Goal: Task Accomplishment & Management: Use online tool/utility

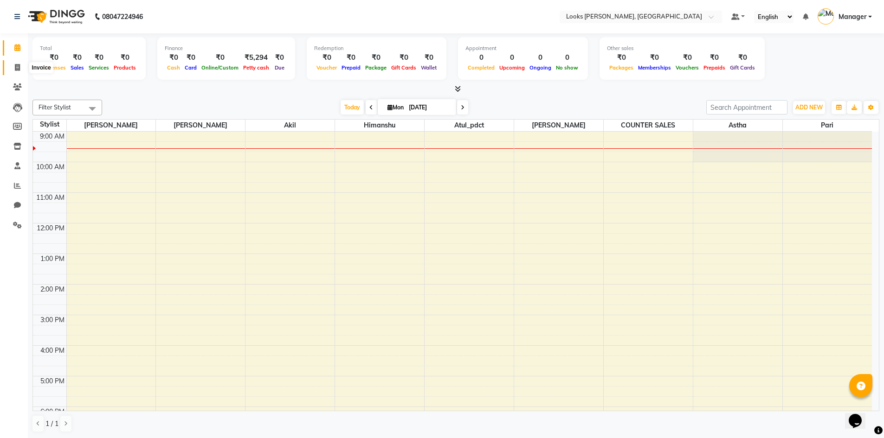
click at [15, 65] on icon at bounding box center [17, 67] width 5 height 7
select select "6017"
select select "service"
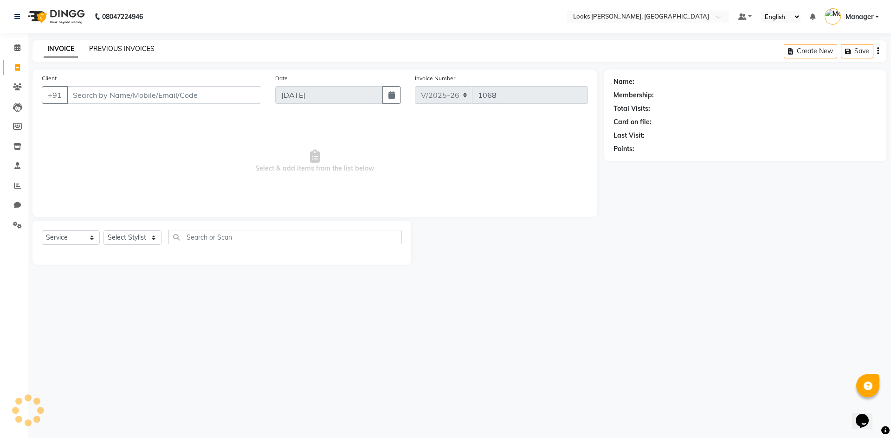
click at [116, 50] on link "PREVIOUS INVOICES" at bounding box center [121, 49] width 65 height 8
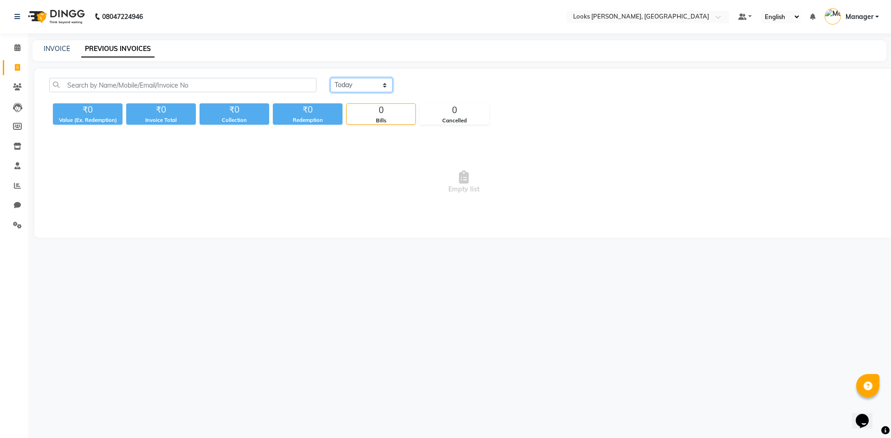
click at [368, 87] on select "Today Yesterday Custom Range" at bounding box center [361, 85] width 62 height 14
select select "yesterday"
click at [330, 78] on select "Today Yesterday Custom Range" at bounding box center [361, 85] width 62 height 14
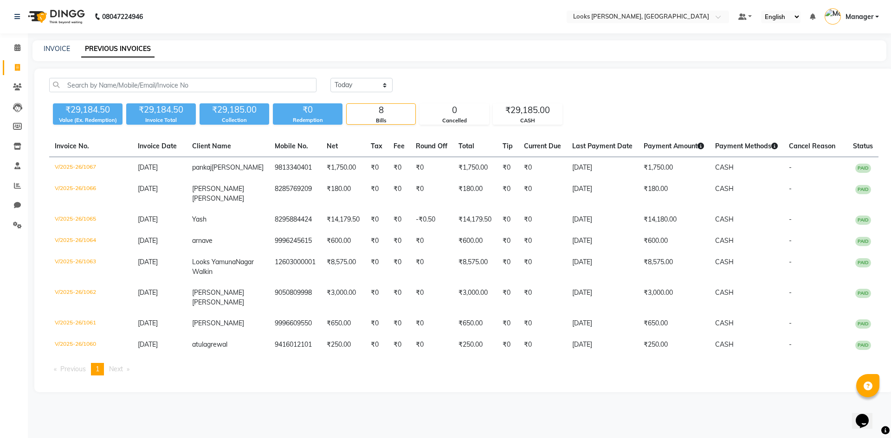
click at [123, 373] on span "Next page" at bounding box center [116, 369] width 14 height 8
click at [99, 373] on span "1" at bounding box center [98, 369] width 4 height 8
click at [115, 373] on span "Next page" at bounding box center [116, 369] width 14 height 8
click at [51, 46] on link "INVOICE" at bounding box center [57, 49] width 26 height 8
select select "6017"
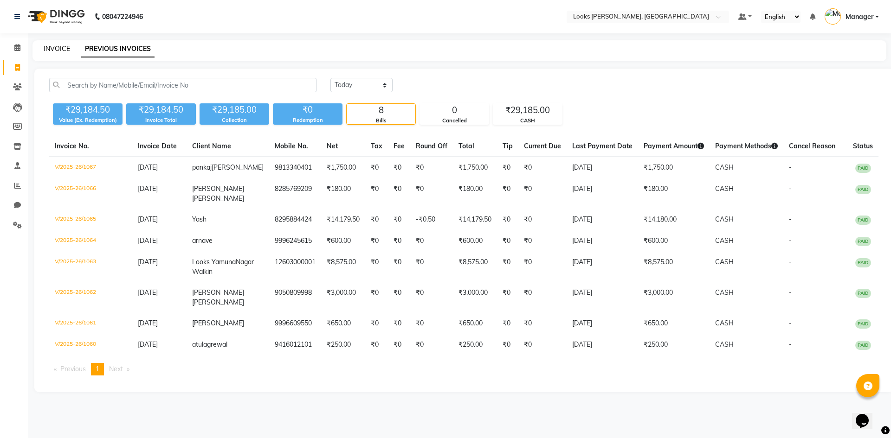
select select "service"
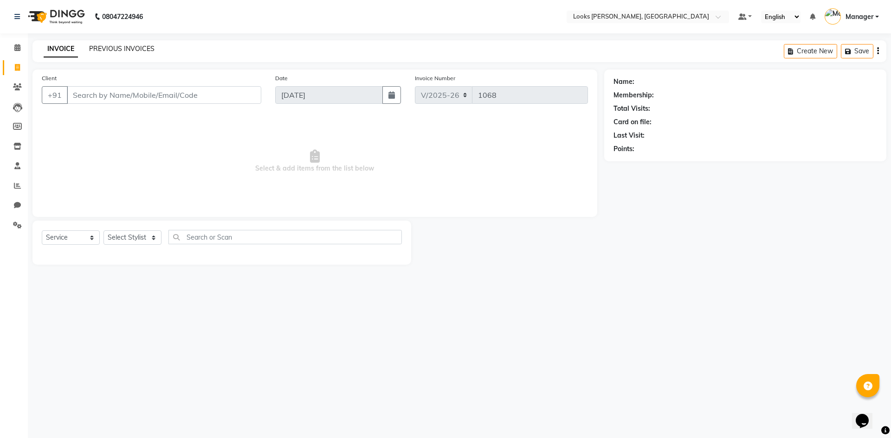
click at [135, 50] on link "PREVIOUS INVOICES" at bounding box center [121, 49] width 65 height 8
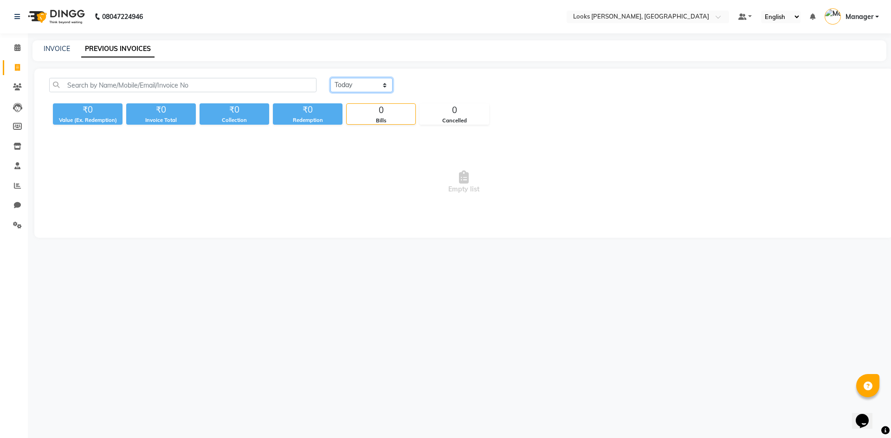
click at [355, 86] on select "Today Yesterday Custom Range" at bounding box center [361, 85] width 62 height 14
select select "yesterday"
click at [330, 78] on select "Today Yesterday Custom Range" at bounding box center [361, 85] width 62 height 14
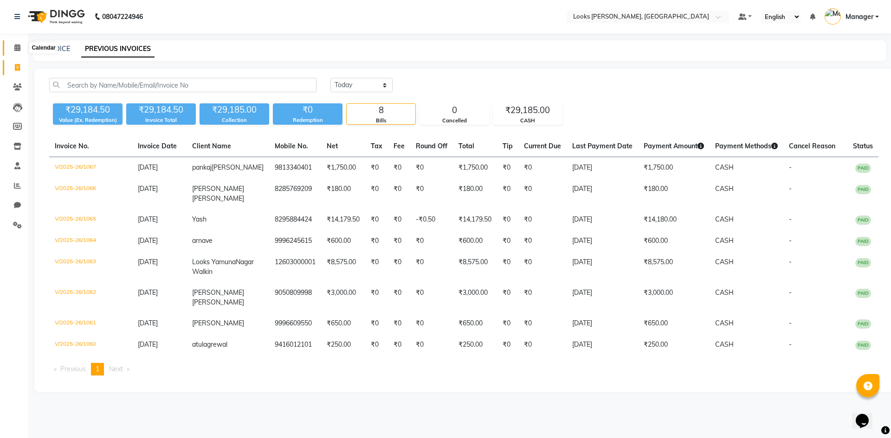
click at [17, 46] on icon at bounding box center [17, 47] width 6 height 7
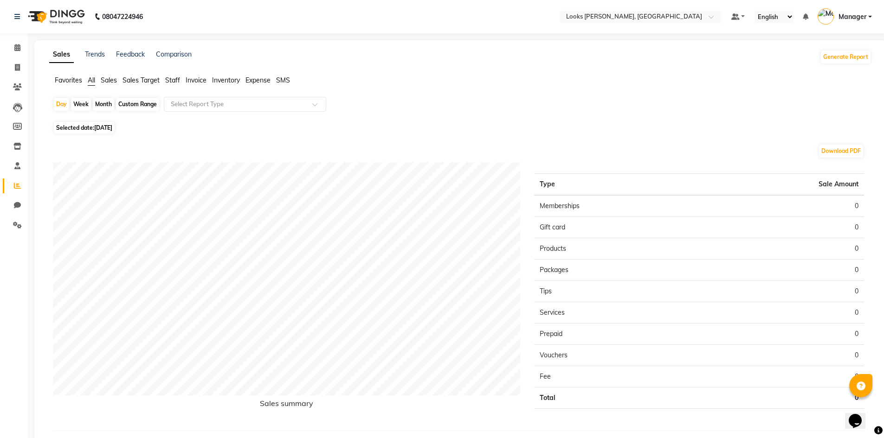
click at [86, 102] on div "Week" at bounding box center [81, 104] width 20 height 13
select select "9"
select select "2025"
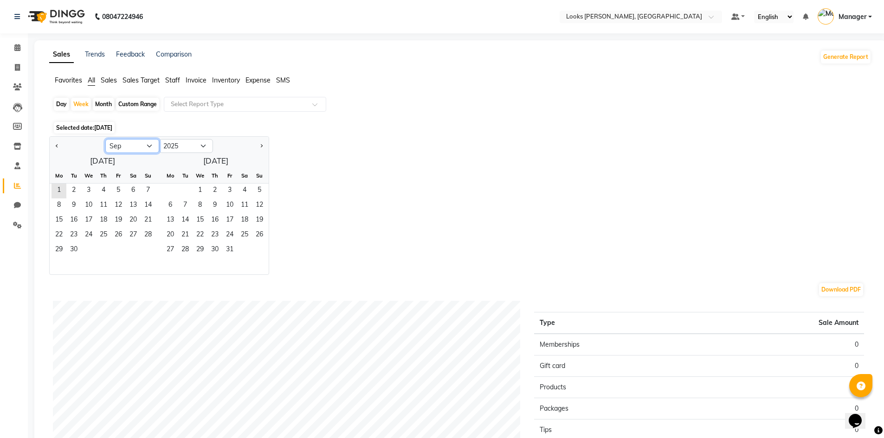
click at [153, 148] on select "Jan Feb Mar Apr May Jun Jul Aug Sep Oct Nov Dec" at bounding box center [132, 146] width 54 height 14
select select "8"
click at [105, 139] on select "Jan Feb Mar Apr May Jun Jul Aug Sep Oct Nov Dec" at bounding box center [132, 146] width 54 height 14
click at [60, 237] on span "18" at bounding box center [58, 235] width 15 height 15
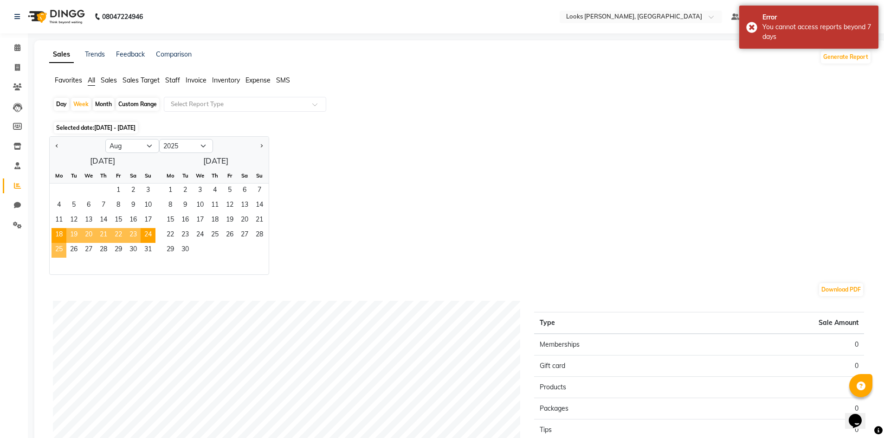
click at [60, 249] on span "25" at bounding box center [58, 250] width 15 height 15
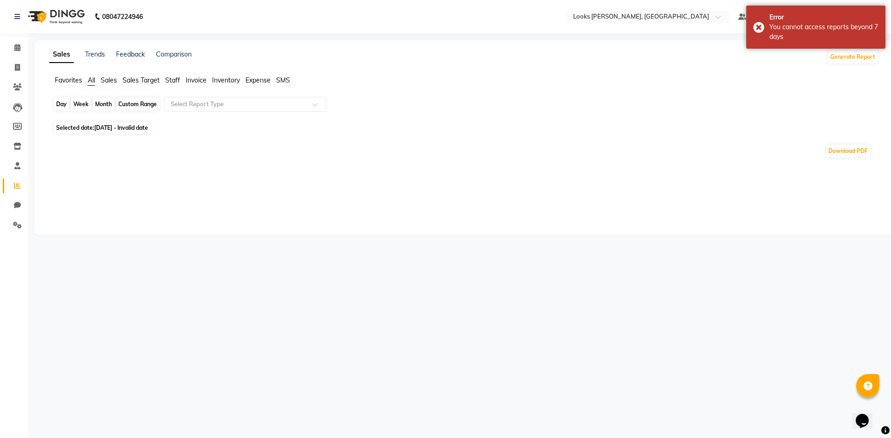
click at [83, 103] on div "Week" at bounding box center [81, 104] width 20 height 13
select select "8"
select select "2025"
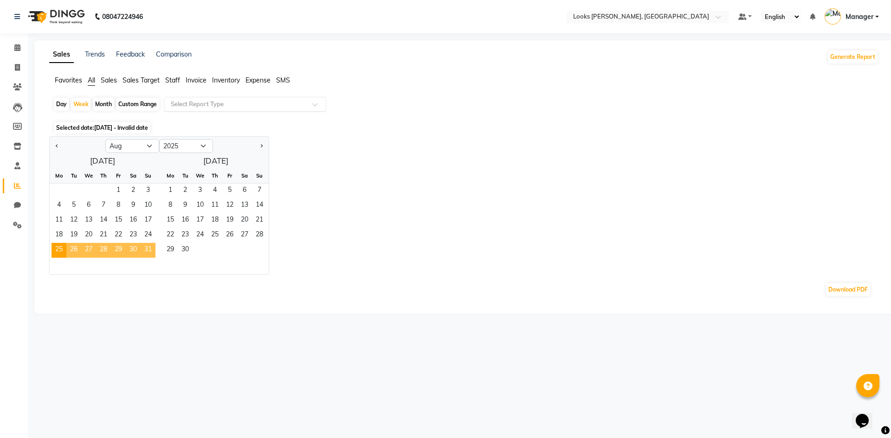
click at [188, 101] on input "text" at bounding box center [236, 104] width 134 height 9
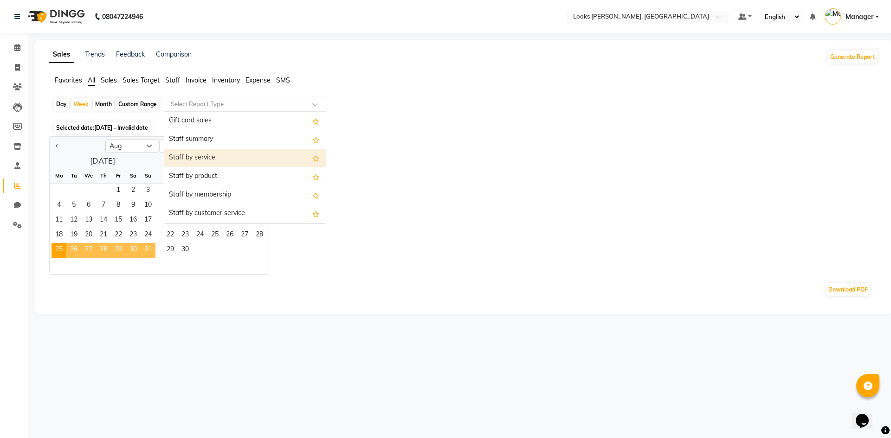
scroll to position [186, 0]
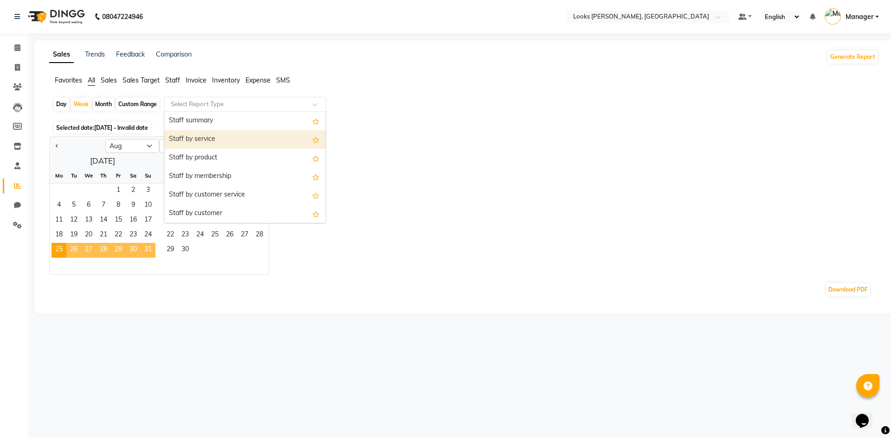
click at [198, 135] on div "Staff by service" at bounding box center [244, 139] width 161 height 19
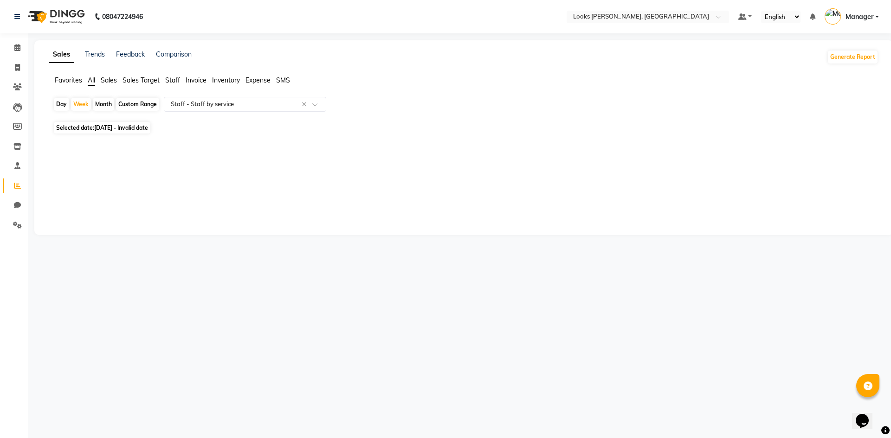
click at [167, 81] on span "Staff" at bounding box center [172, 80] width 15 height 8
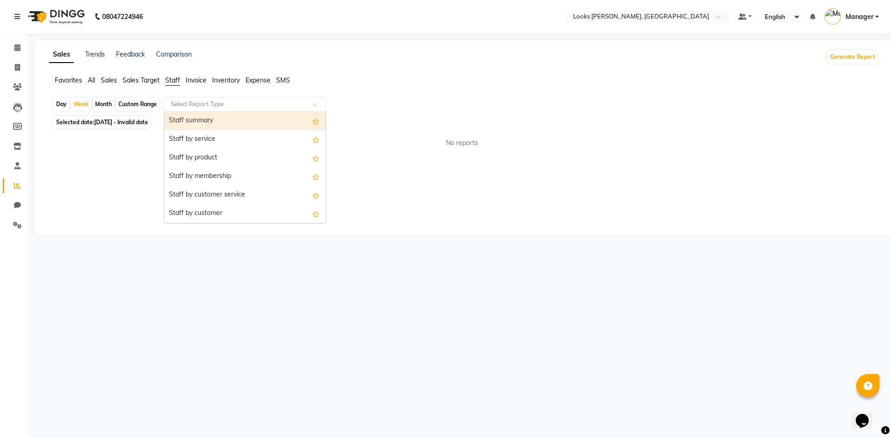
click at [204, 98] on div "Select Report Type" at bounding box center [245, 104] width 162 height 15
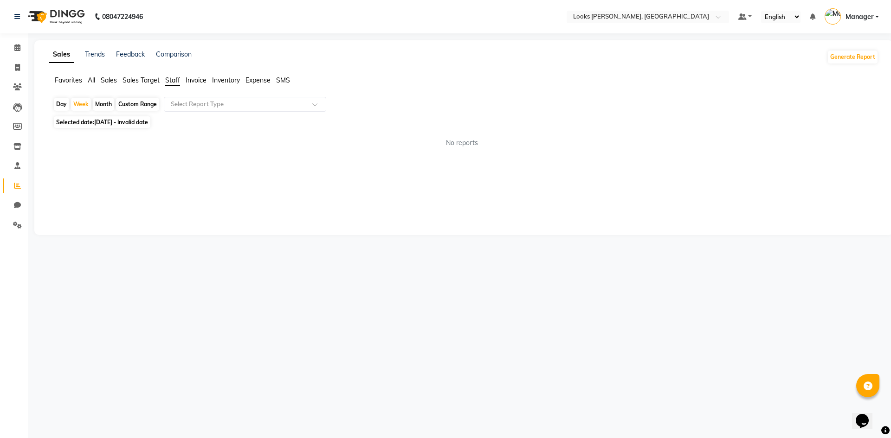
click at [129, 83] on span "Sales Target" at bounding box center [140, 80] width 37 height 8
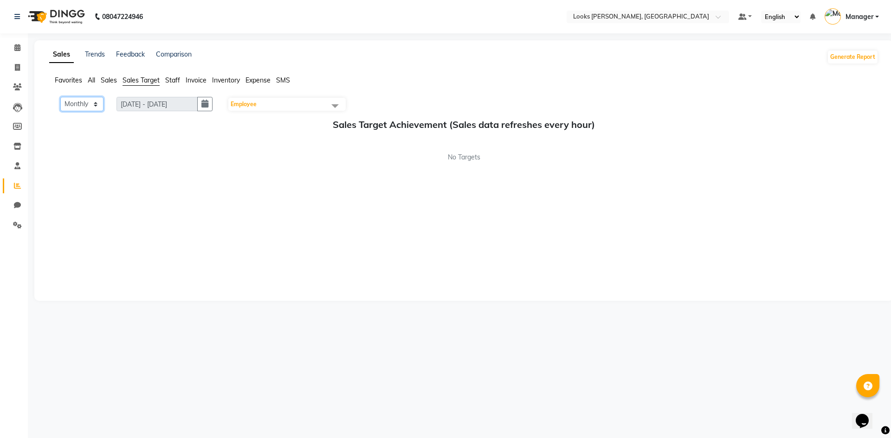
click at [93, 103] on select "Monthly Weekly" at bounding box center [81, 104] width 43 height 14
click at [60, 97] on select "Monthly Weekly" at bounding box center [81, 104] width 43 height 14
click at [90, 103] on select "Monthly Weekly" at bounding box center [81, 104] width 43 height 14
select select "Weekly"
click at [60, 97] on select "Monthly Weekly" at bounding box center [81, 104] width 43 height 14
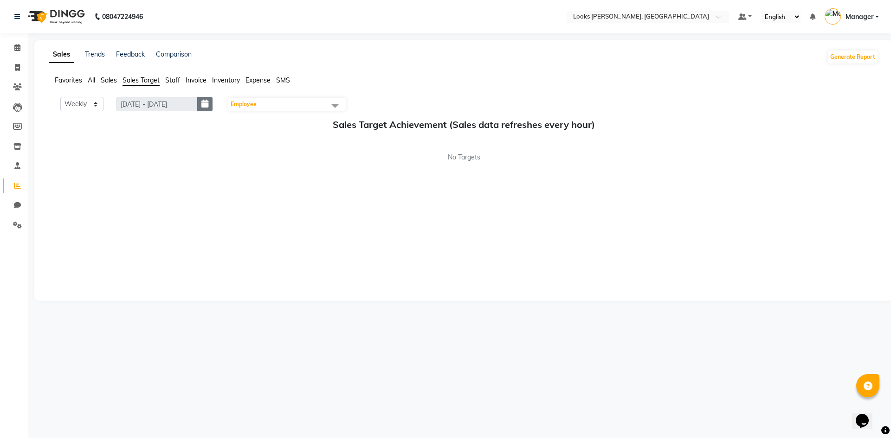
click at [208, 104] on icon "button" at bounding box center [204, 104] width 7 height 0
select select "9"
select select "2025"
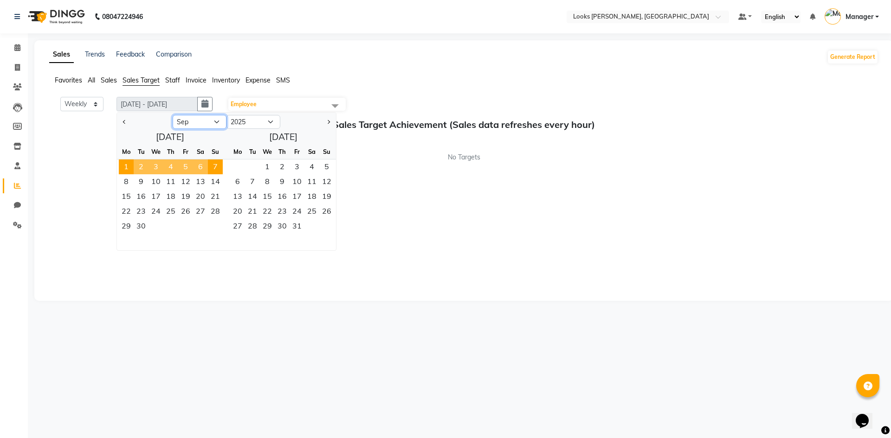
click at [209, 120] on select "Jan Feb Mar Apr May Jun Jul Aug Sep Oct Nov Dec" at bounding box center [200, 122] width 54 height 14
select select "8"
click at [173, 115] on select "Jan Feb Mar Apr May Jun Jul Aug Sep Oct Nov Dec" at bounding box center [200, 122] width 54 height 14
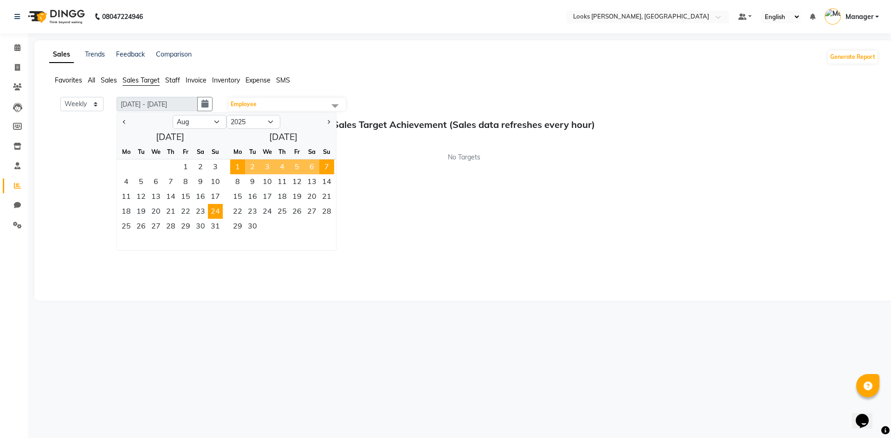
click at [215, 214] on span "24" at bounding box center [215, 211] width 15 height 15
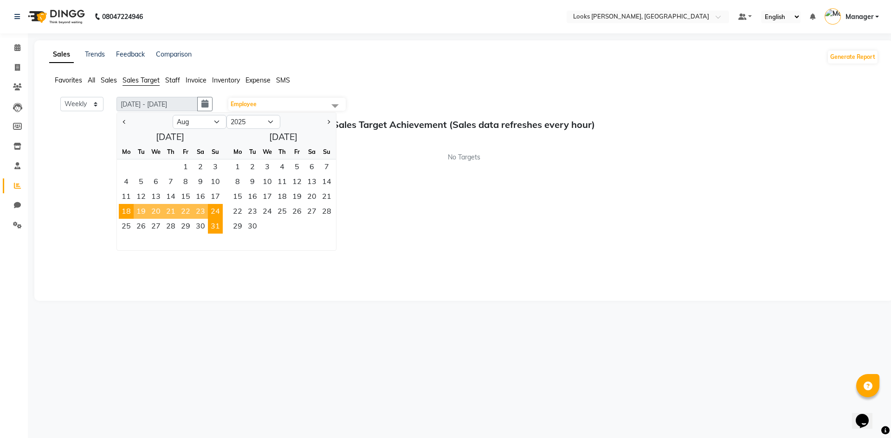
click at [209, 224] on span "31" at bounding box center [215, 226] width 15 height 15
type input "25-08-2025 - 31-08-2025"
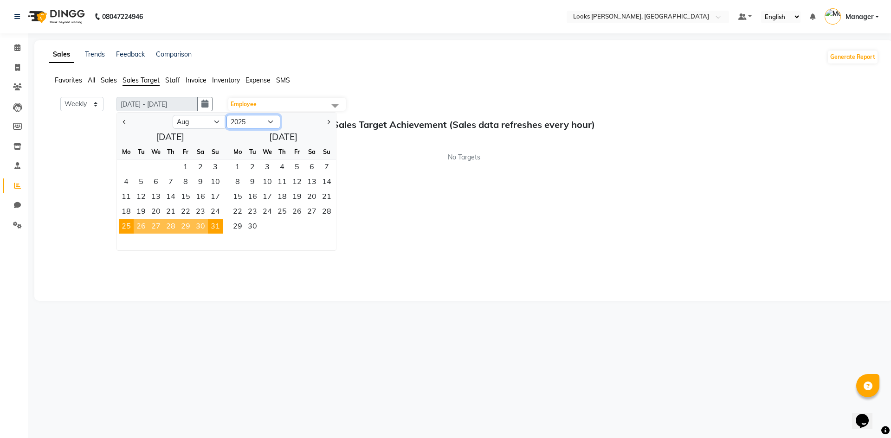
click at [270, 117] on select "2015 2016 2017 2018 2019 2020 2021 2022 2023 2024 2025 2026 2027 2028 2029 2030…" at bounding box center [253, 122] width 54 height 14
click at [226, 115] on select "2015 2016 2017 2018 2019 2020 2021 2022 2023 2024 2025 2026 2027 2028 2029 2030…" at bounding box center [253, 122] width 54 height 14
click at [288, 109] on span "Employee" at bounding box center [286, 104] width 117 height 13
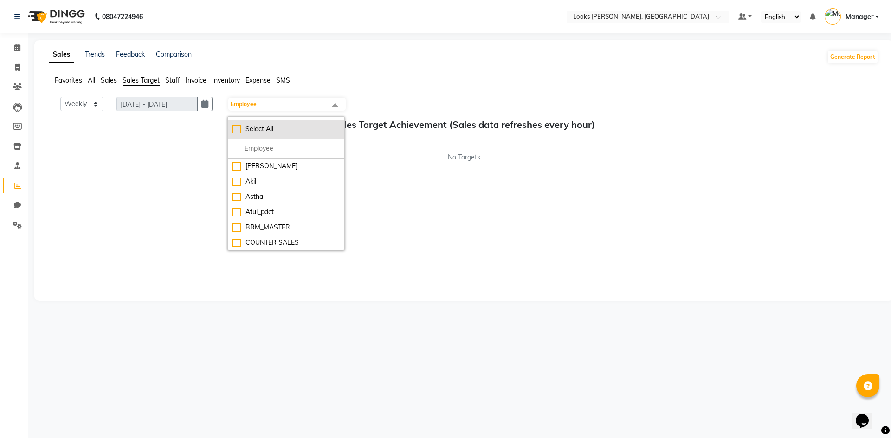
click at [273, 129] on div "Select All" at bounding box center [285, 129] width 107 height 10
checkbox input "true"
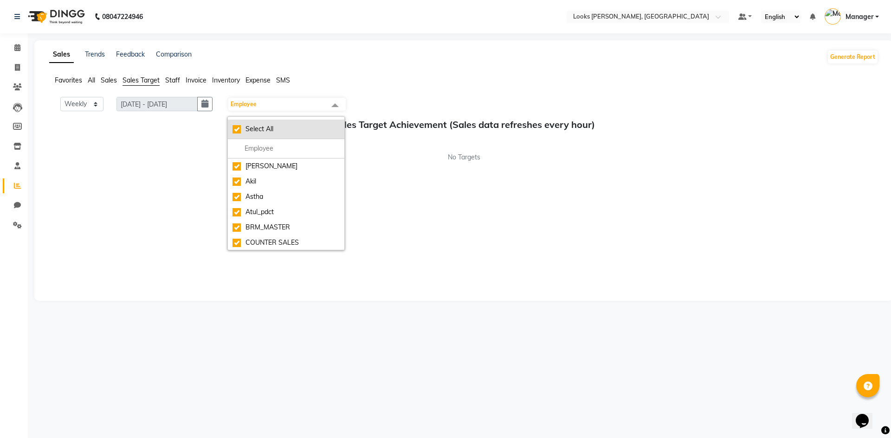
checkbox input "true"
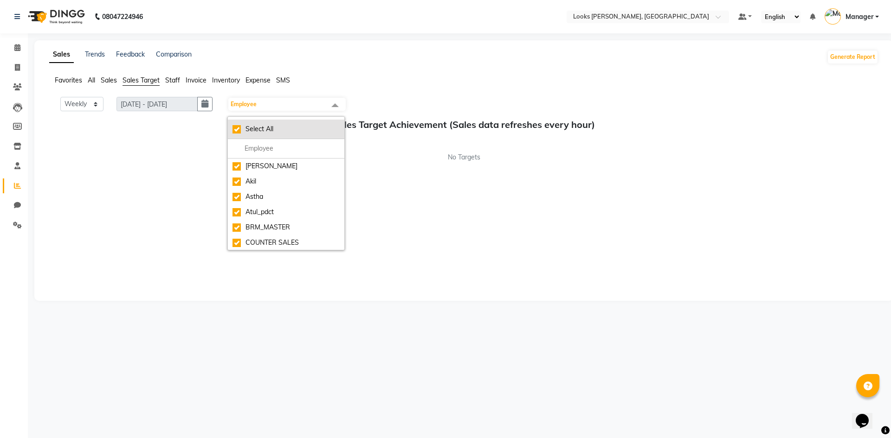
checkbox input "true"
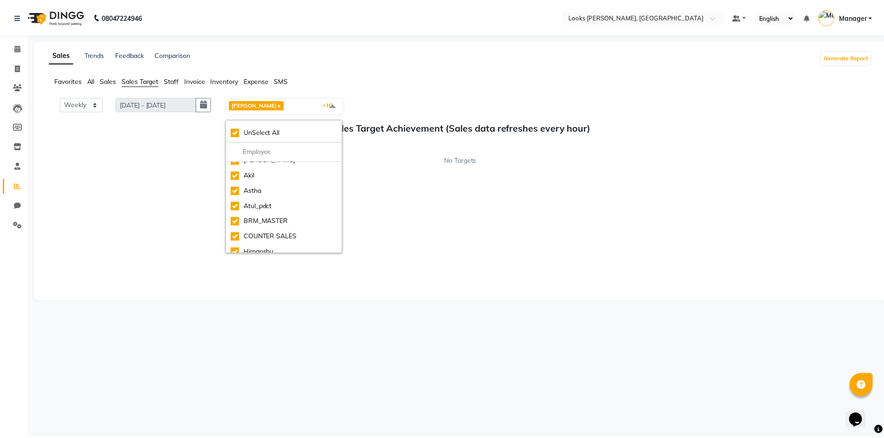
scroll to position [0, 0]
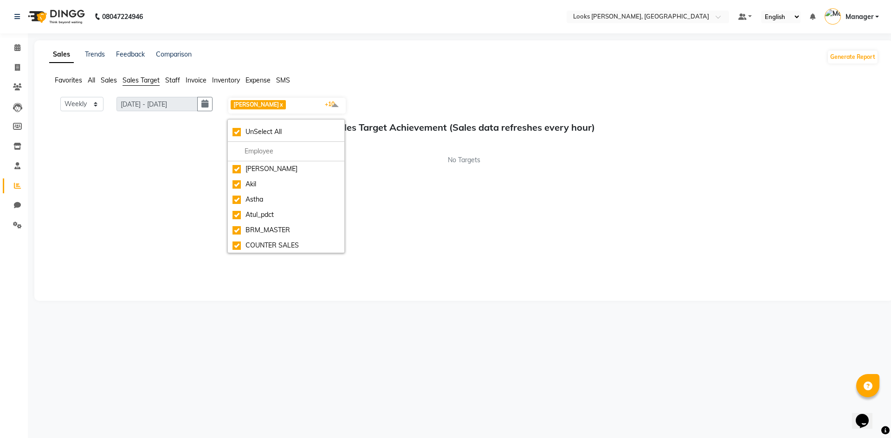
click at [463, 158] on span "No Targets" at bounding box center [464, 160] width 32 height 10
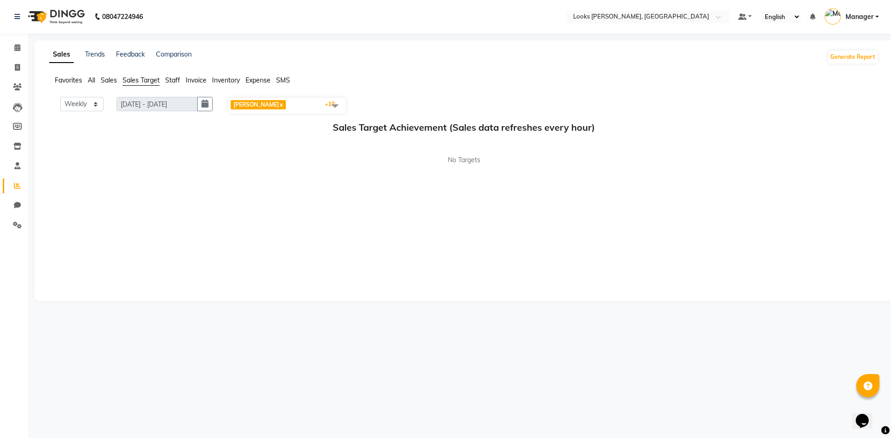
click at [199, 152] on div "Sales Target Achievement (Sales data refreshes every hour) No Targets" at bounding box center [463, 143] width 829 height 43
click at [332, 102] on span at bounding box center [335, 106] width 19 height 18
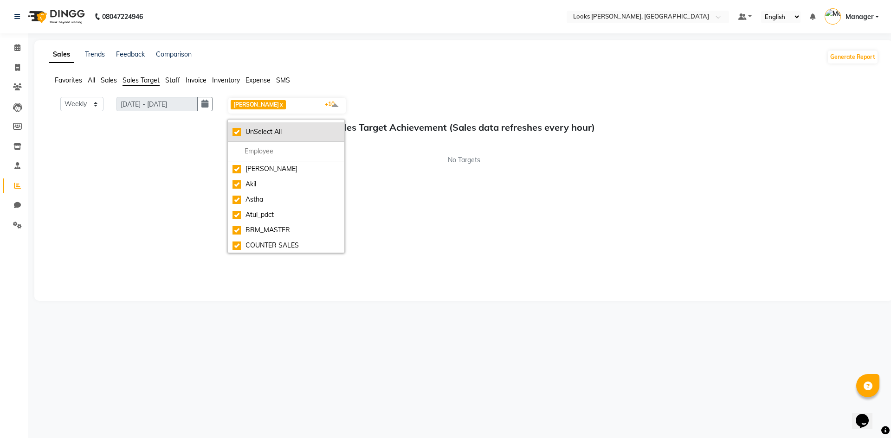
click at [244, 133] on div "UnSelect All" at bounding box center [285, 132] width 107 height 10
checkbox input "false"
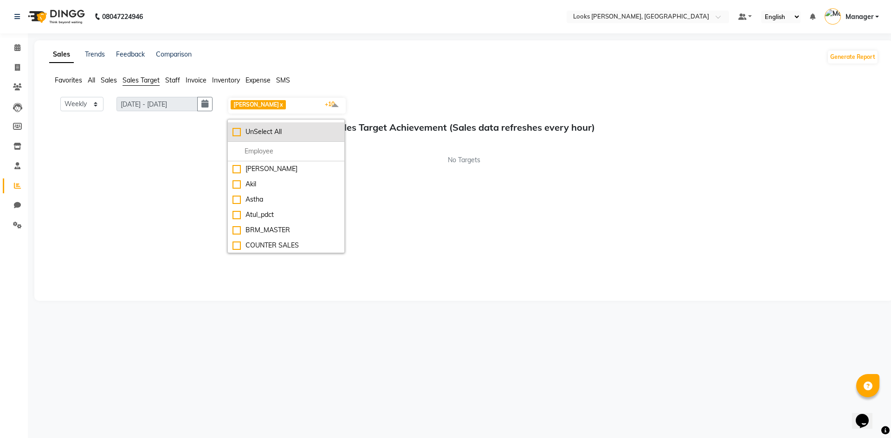
checkbox input "false"
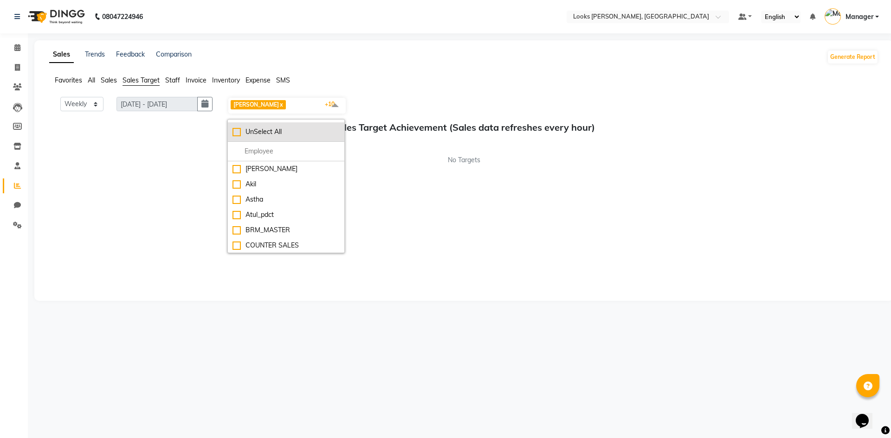
checkbox input "false"
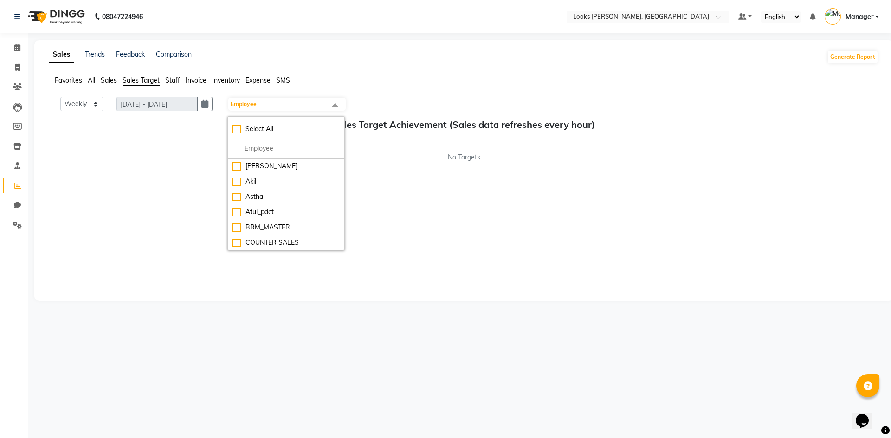
click at [173, 189] on div "Monthly Weekly 25-08-2025 - 31-08-2025 31-08-2025 Employee Select All AFJAL AHM…" at bounding box center [463, 194] width 829 height 195
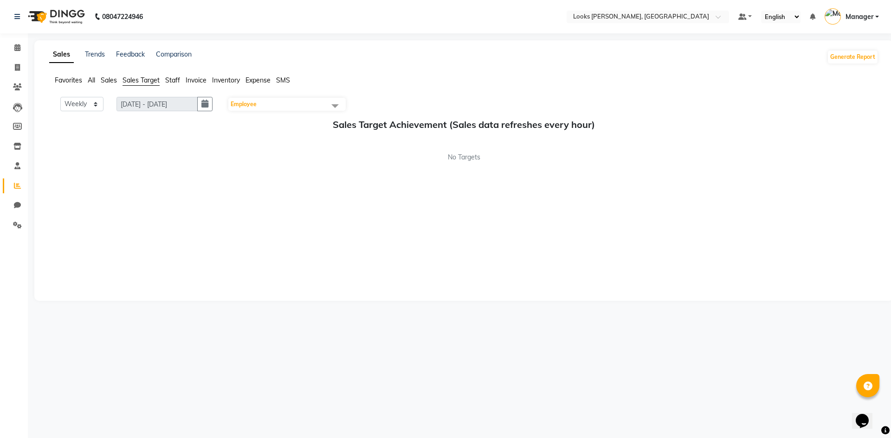
click at [111, 81] on span "Sales" at bounding box center [109, 80] width 16 height 8
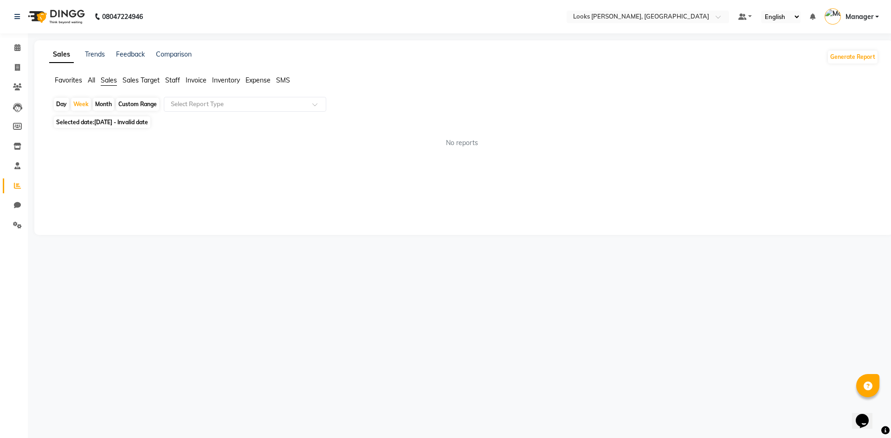
click at [131, 80] on span "Sales Target" at bounding box center [140, 80] width 37 height 8
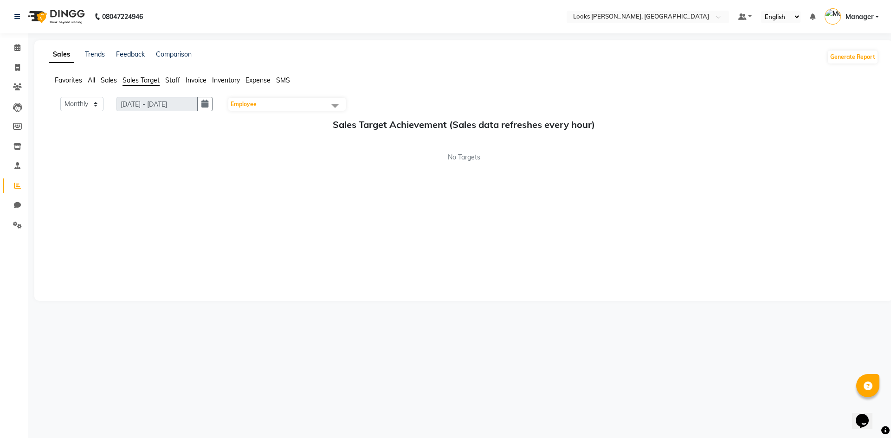
click at [154, 83] on span "Sales Target" at bounding box center [140, 80] width 37 height 8
click at [169, 82] on span "Staff" at bounding box center [172, 80] width 15 height 8
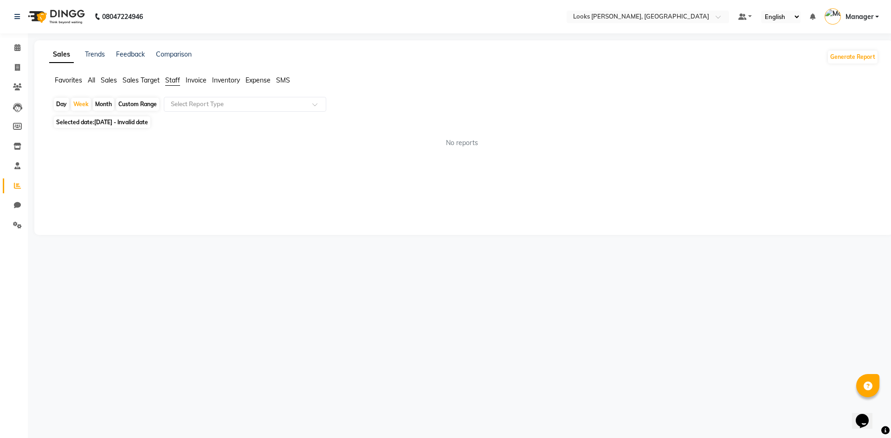
click at [189, 82] on span "Invoice" at bounding box center [196, 80] width 21 height 8
click at [102, 101] on div "Month" at bounding box center [103, 104] width 21 height 13
select select "8"
select select "2025"
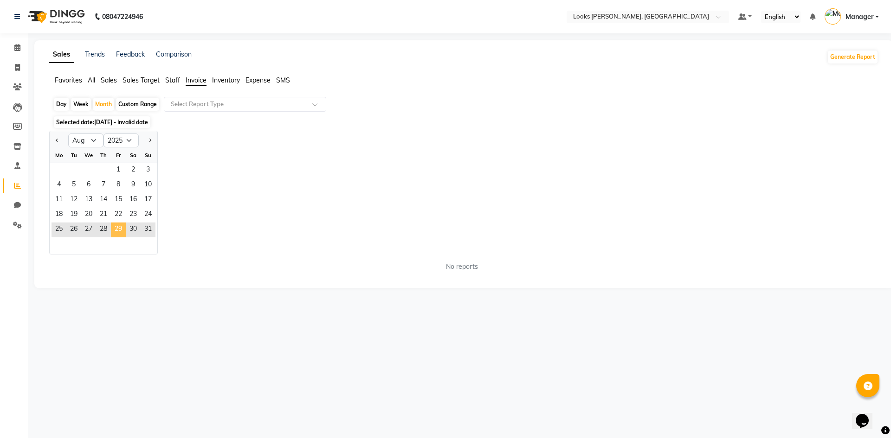
click at [117, 233] on span "29" at bounding box center [118, 230] width 15 height 15
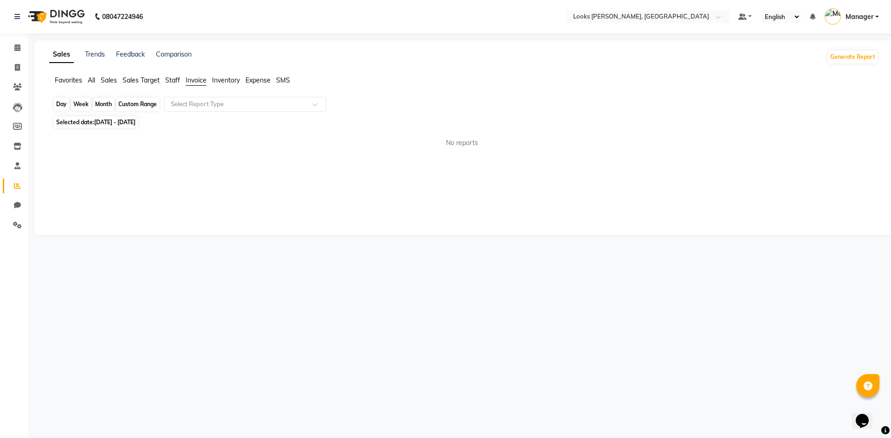
click at [105, 103] on div "Month" at bounding box center [103, 104] width 21 height 13
select select "8"
select select "2025"
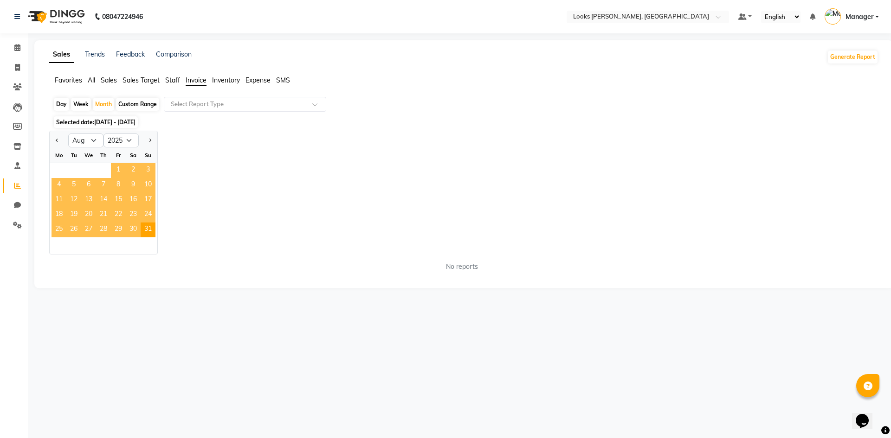
click at [120, 171] on span "1" at bounding box center [118, 170] width 15 height 15
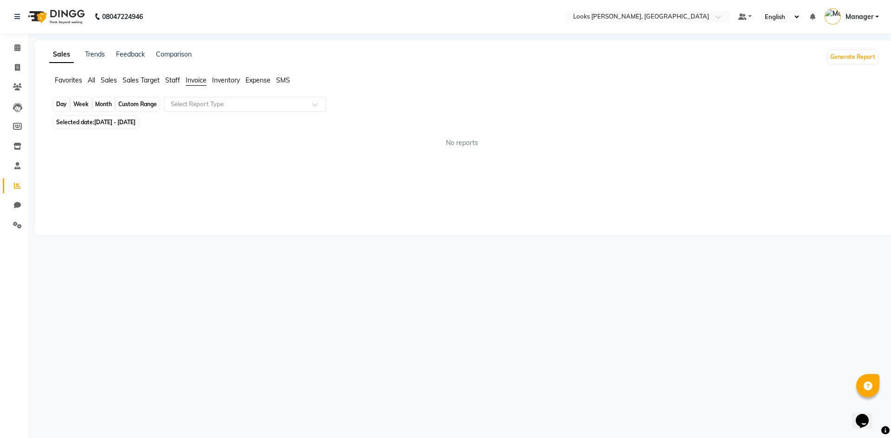
click at [103, 106] on div "Month" at bounding box center [103, 104] width 21 height 13
select select "8"
select select "2025"
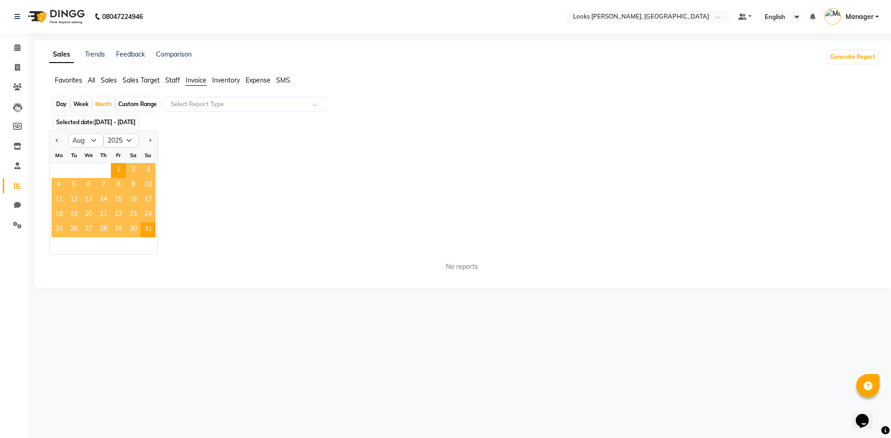
click at [78, 104] on div "Week" at bounding box center [81, 104] width 20 height 13
select select "8"
select select "2025"
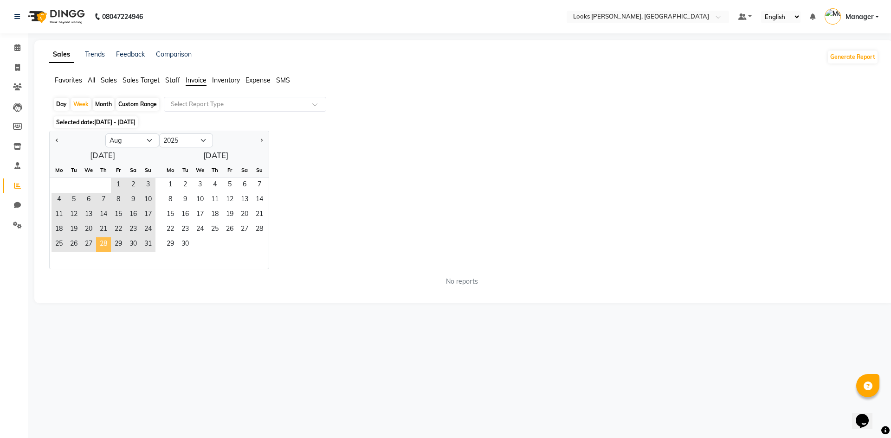
click at [99, 242] on span "28" at bounding box center [103, 244] width 15 height 15
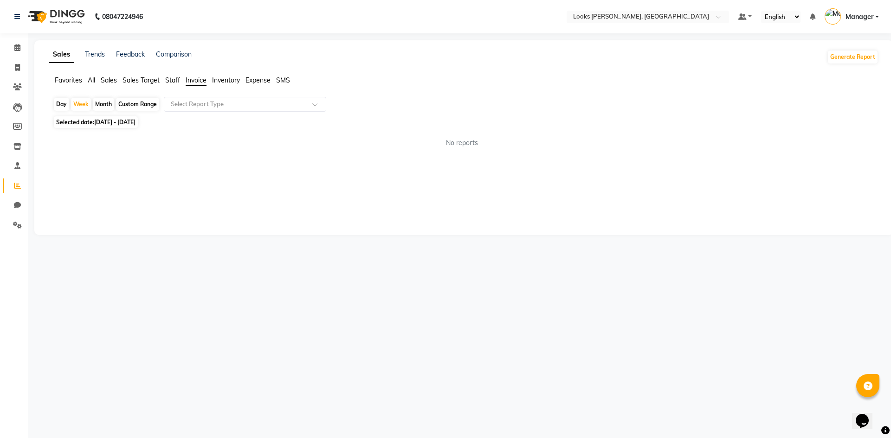
click at [106, 105] on div "Month" at bounding box center [103, 104] width 21 height 13
select select "8"
select select "2025"
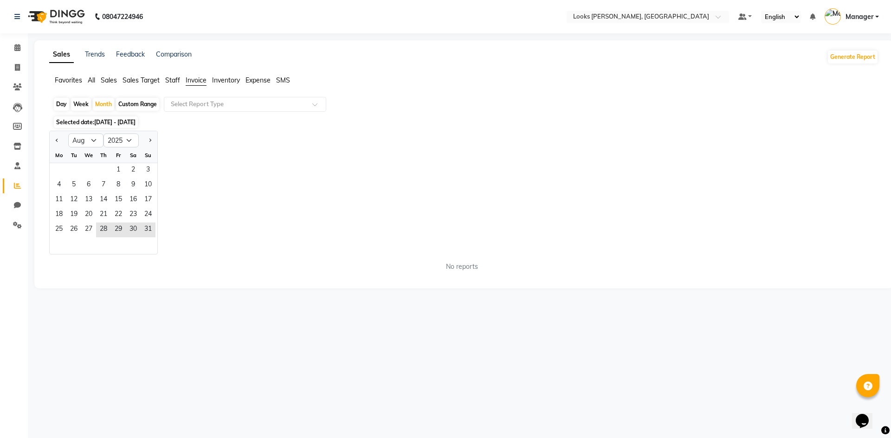
click at [210, 158] on div "Jan Feb Mar Apr May Jun Jul Aug Sep Oct Nov Dec 2015 2016 2017 2018 2019 2020 2…" at bounding box center [463, 193] width 829 height 124
click at [231, 166] on div "Jan Feb Mar Apr May Jun Jul Aug Sep Oct Nov Dec 2015 2016 2017 2018 2019 2020 2…" at bounding box center [463, 193] width 829 height 124
click at [13, 222] on icon at bounding box center [17, 225] width 9 height 7
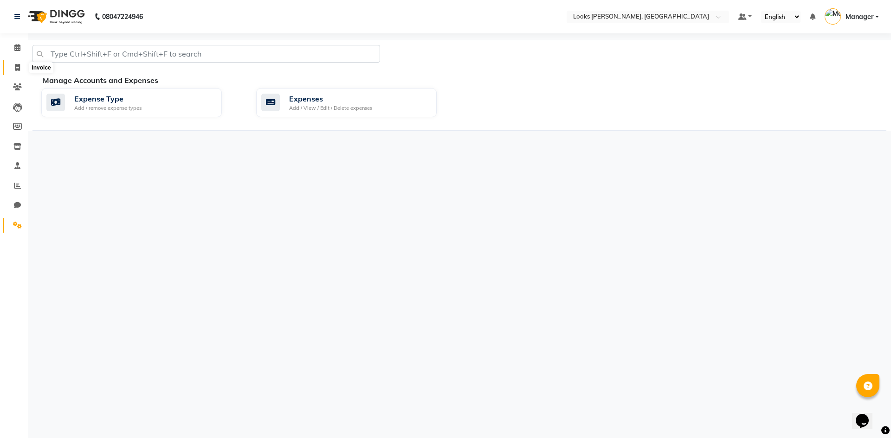
click at [22, 68] on span at bounding box center [17, 68] width 16 height 11
select select "service"
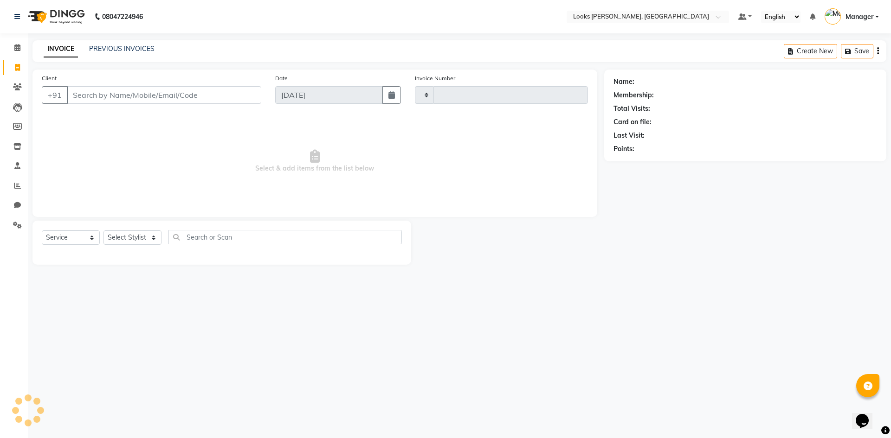
type input "1068"
select select "6017"
click at [20, 44] on icon at bounding box center [17, 47] width 6 height 7
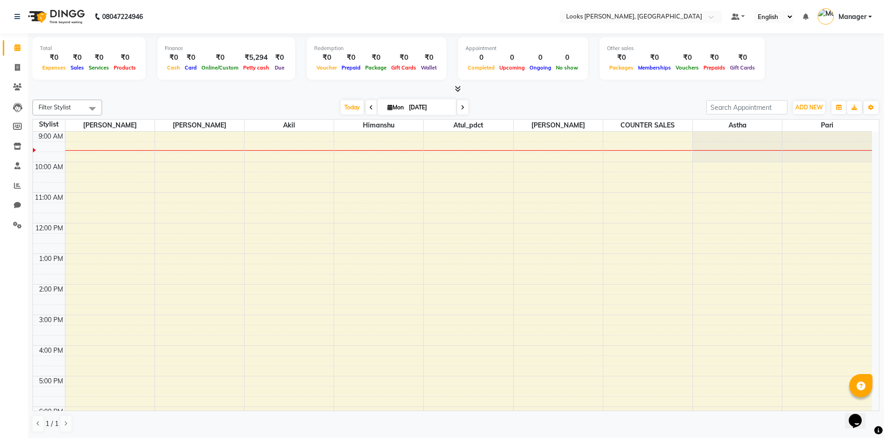
click at [458, 88] on icon at bounding box center [458, 88] width 6 height 7
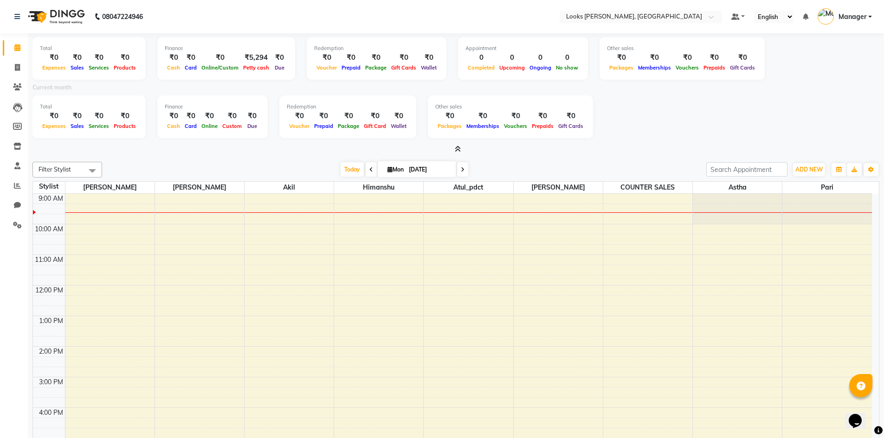
click at [456, 148] on icon at bounding box center [458, 149] width 6 height 7
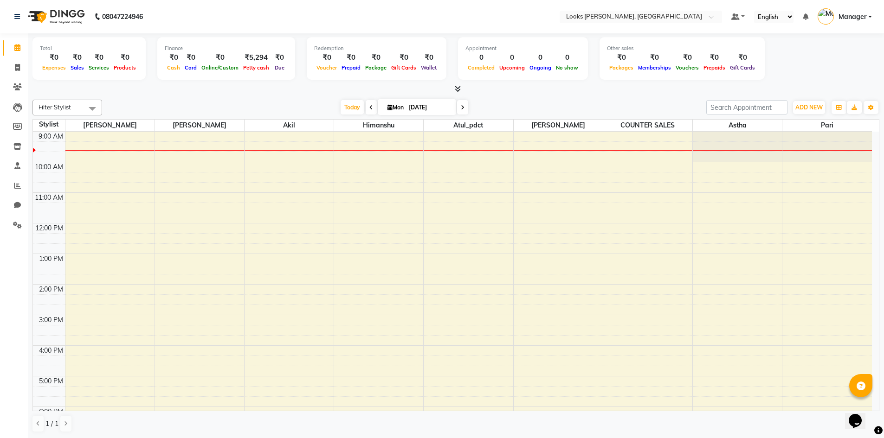
click at [385, 109] on span "Mon" at bounding box center [395, 107] width 21 height 7
select select "9"
select select "2025"
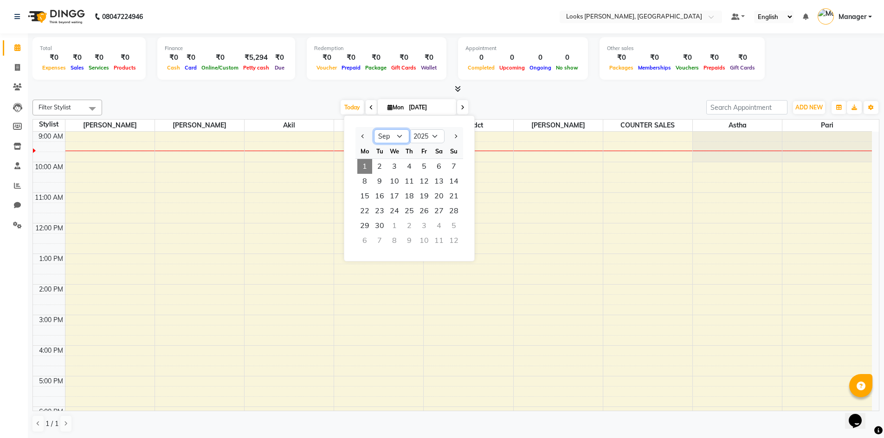
click at [401, 137] on select "Jan Feb Mar Apr May Jun Jul Aug Sep Oct Nov Dec" at bounding box center [391, 136] width 35 height 14
select select "8"
click at [374, 129] on select "Jan Feb Mar Apr May Jun Jul Aug Sep Oct Nov Dec" at bounding box center [391, 136] width 35 height 14
click at [408, 164] on div "31" at bounding box center [409, 166] width 15 height 15
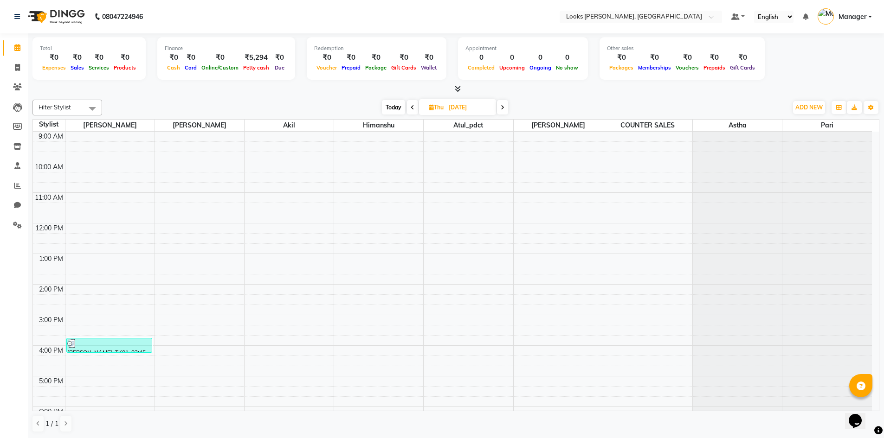
click at [399, 106] on span "Today" at bounding box center [393, 107] width 23 height 14
type input "[DATE]"
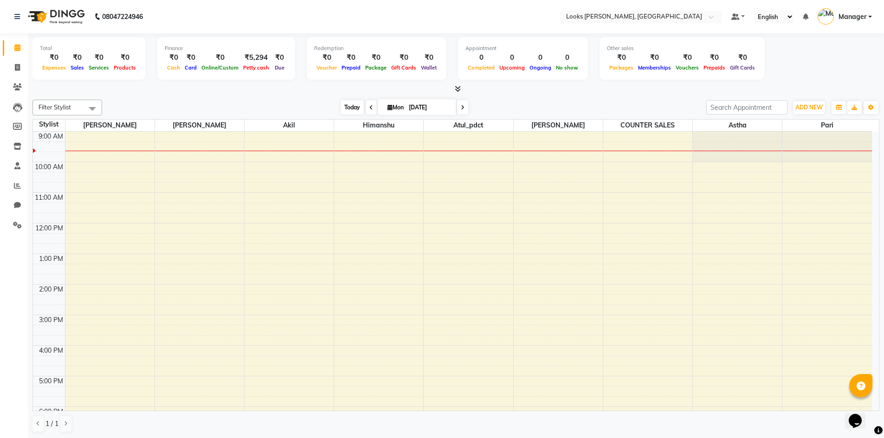
click at [399, 106] on span "Mon" at bounding box center [395, 107] width 21 height 7
select select "9"
select select "2025"
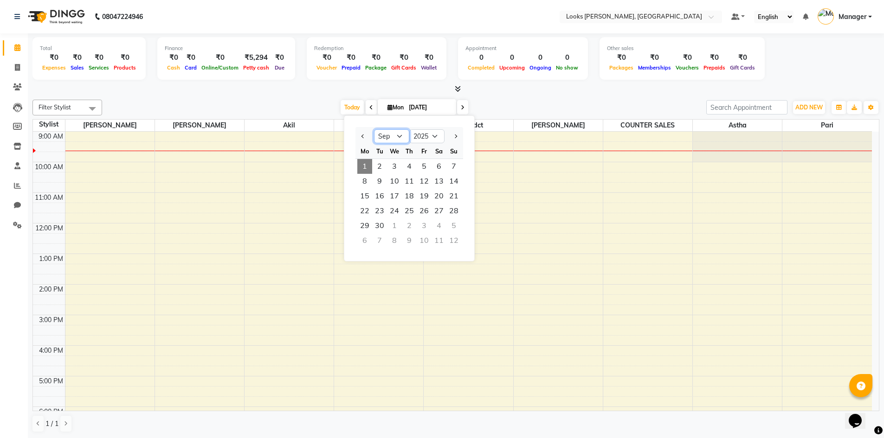
click at [392, 137] on select "Jan Feb Mar Apr May Jun Jul Aug Sep Oct Nov Dec" at bounding box center [391, 136] width 35 height 14
select select "8"
click at [374, 129] on select "Jan Feb Mar Apr May Jun Jul Aug Sep Oct Nov Dec" at bounding box center [391, 136] width 35 height 14
click at [453, 223] on span "31" at bounding box center [453, 225] width 15 height 15
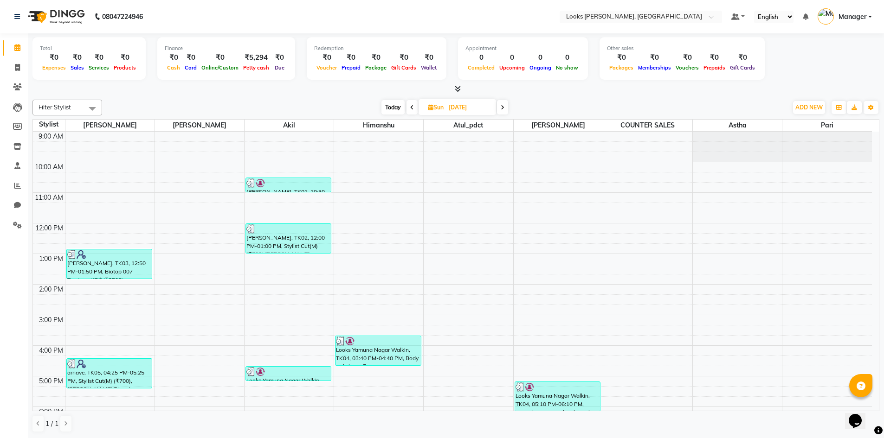
click at [456, 87] on icon at bounding box center [458, 88] width 6 height 7
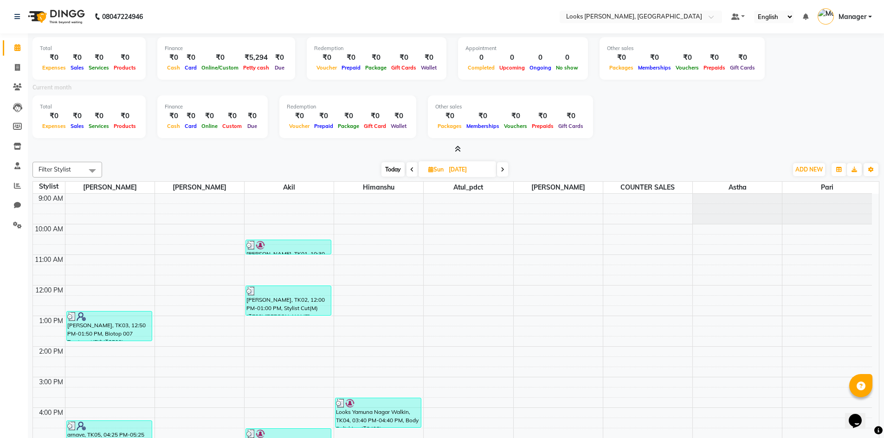
click at [389, 170] on span "Today" at bounding box center [392, 169] width 23 height 14
type input "[DATE]"
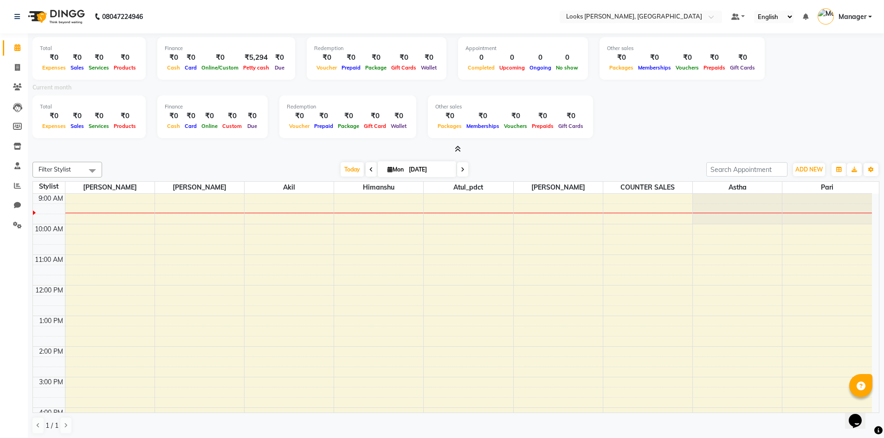
click at [456, 148] on icon at bounding box center [458, 149] width 6 height 7
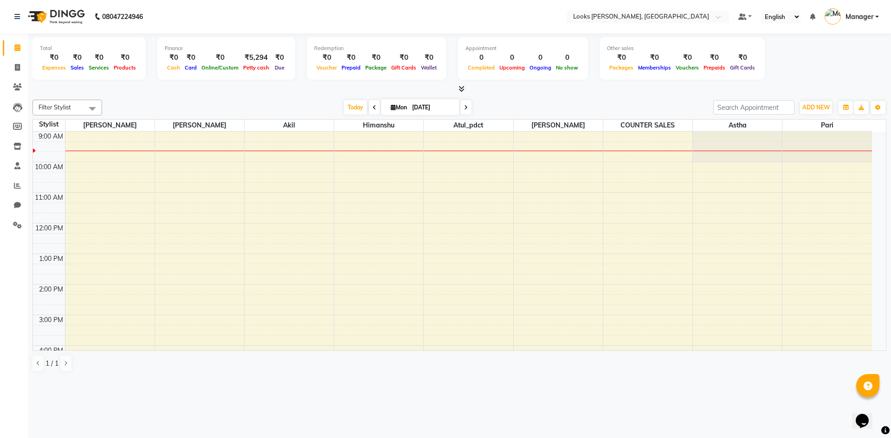
click at [279, 102] on div "Today Mon 01-09-2025" at bounding box center [408, 108] width 602 height 14
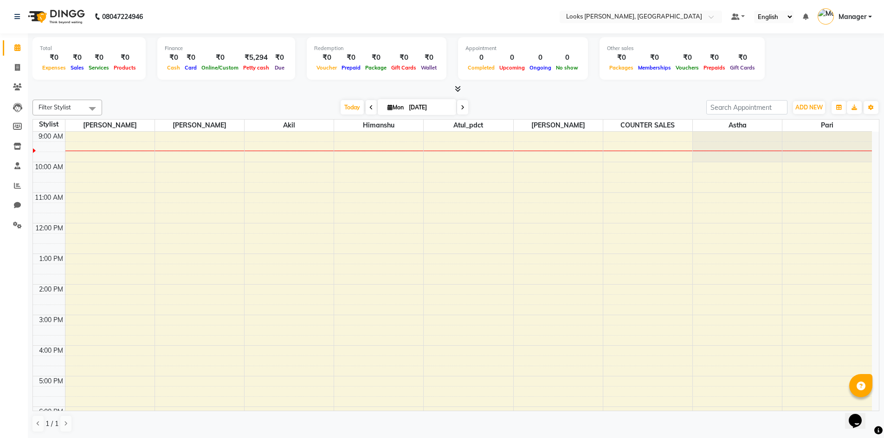
click at [454, 84] on div "Total ₹0 Expenses ₹0 Sales ₹0 Services ₹0 Products Finance ₹0 Cash ₹0 Card ₹0 O…" at bounding box center [455, 63] width 847 height 61
click at [456, 87] on icon at bounding box center [458, 88] width 6 height 7
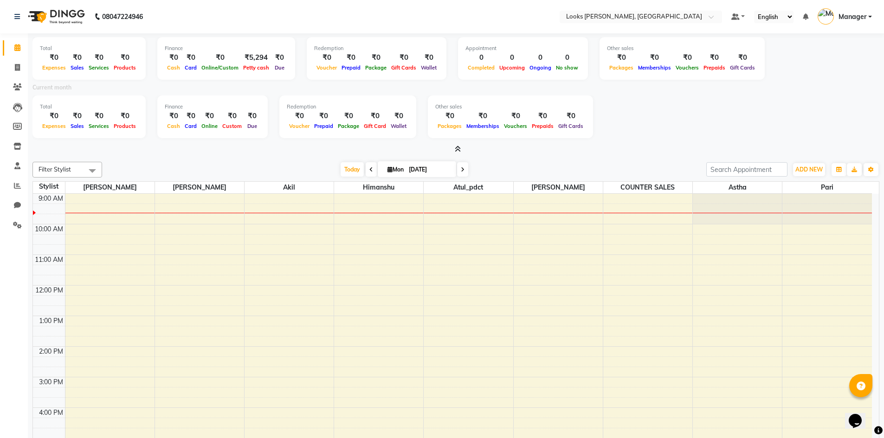
click at [456, 144] on div "Total ₹0 Expenses ₹0 Sales ₹0 Services ₹0 Products Finance ₹0 Cash ₹0 Card ₹0 O…" at bounding box center [455, 93] width 847 height 121
click at [456, 147] on span at bounding box center [456, 150] width 10 height 10
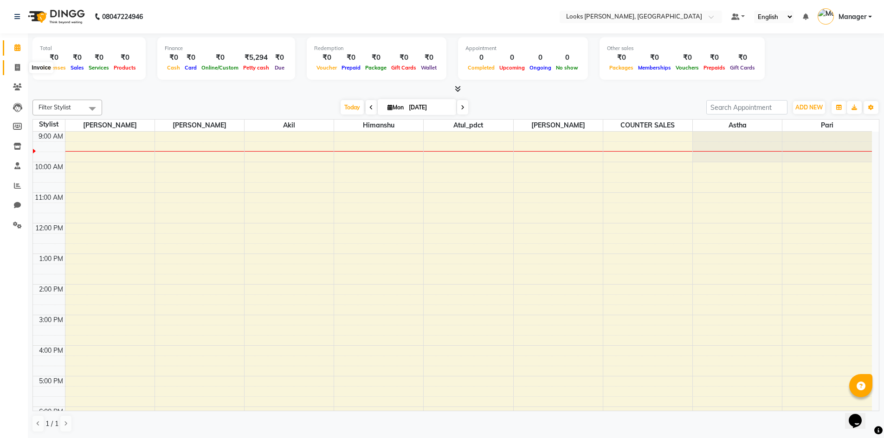
click at [15, 66] on icon at bounding box center [17, 67] width 5 height 7
select select "service"
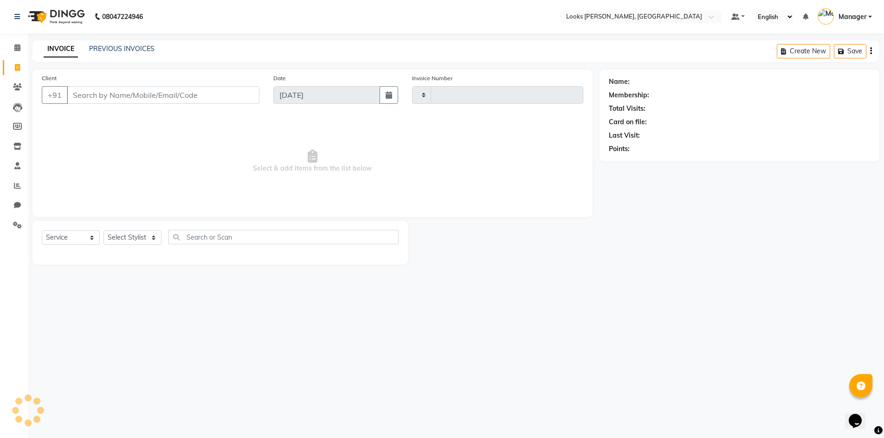
type input "1068"
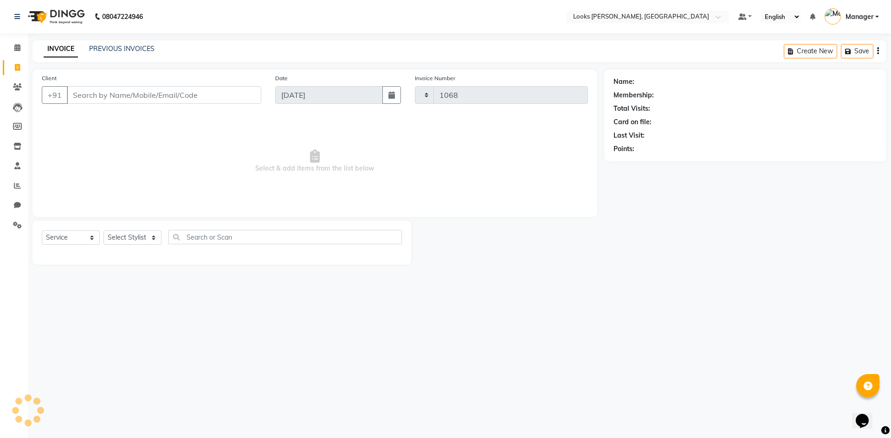
select select "6017"
click at [19, 46] on icon at bounding box center [17, 47] width 6 height 7
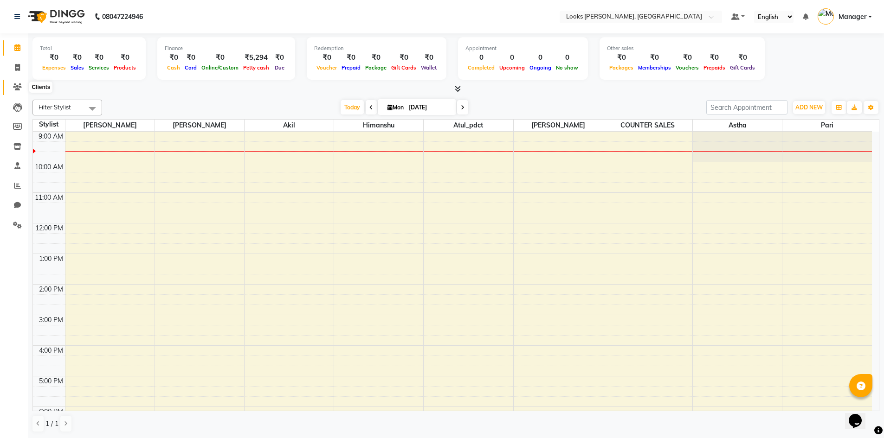
click at [21, 87] on icon at bounding box center [17, 86] width 9 height 7
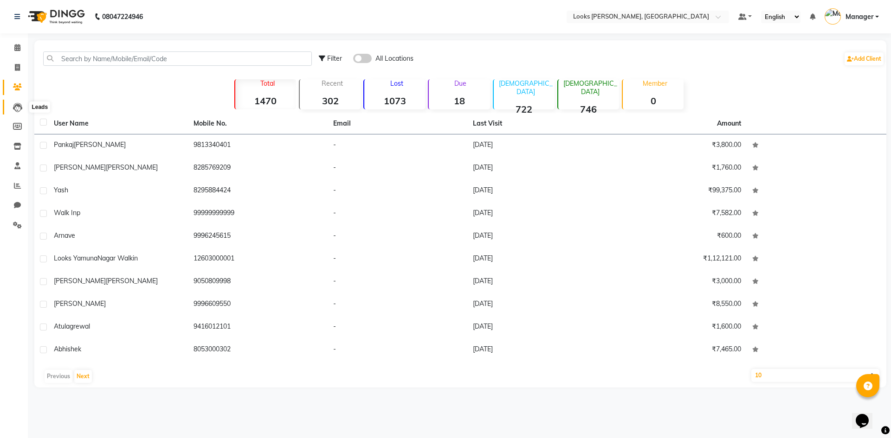
click at [19, 108] on icon at bounding box center [17, 107] width 9 height 9
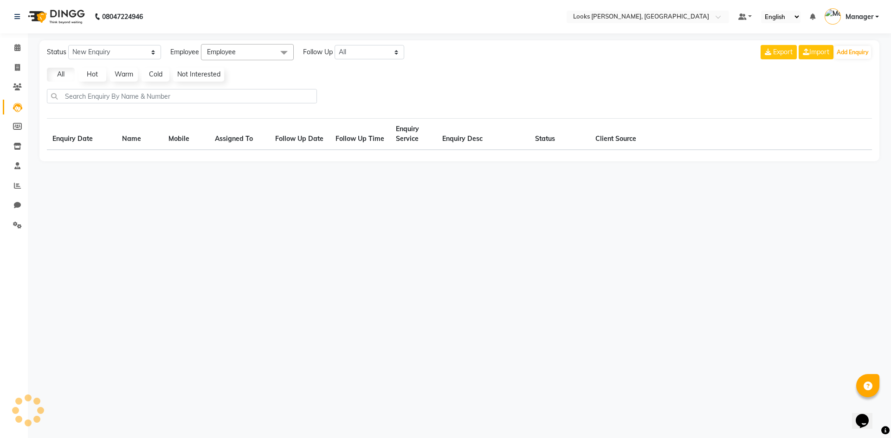
select select "10"
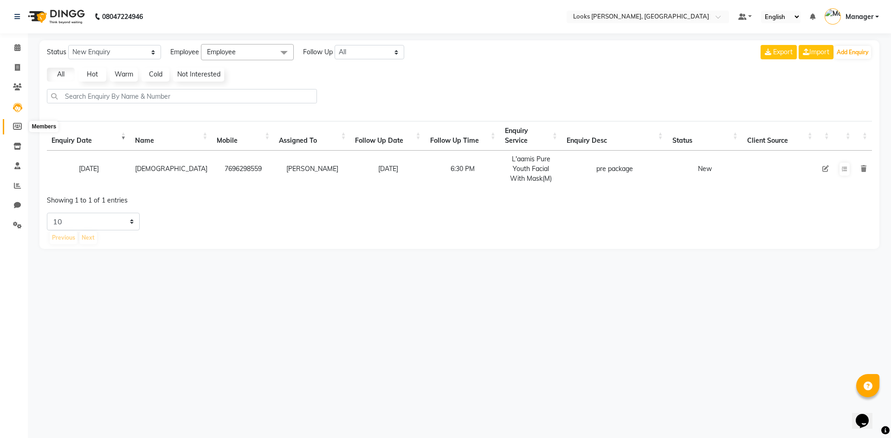
click at [17, 128] on icon at bounding box center [17, 126] width 9 height 7
select select
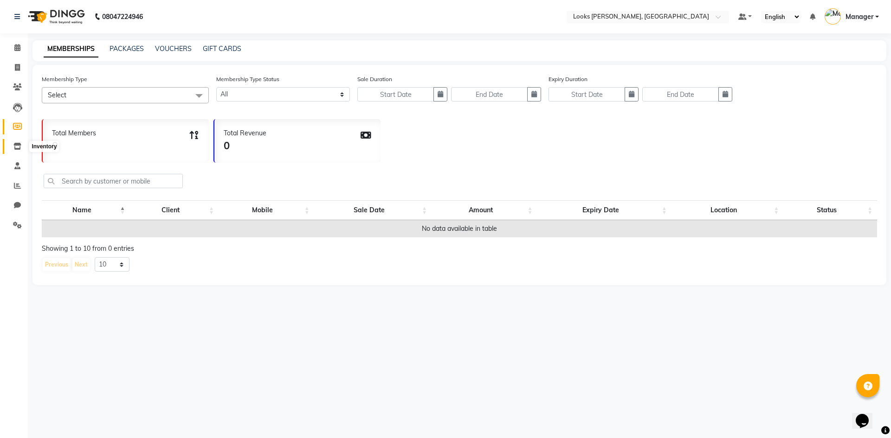
click at [15, 144] on icon at bounding box center [17, 146] width 8 height 7
select select
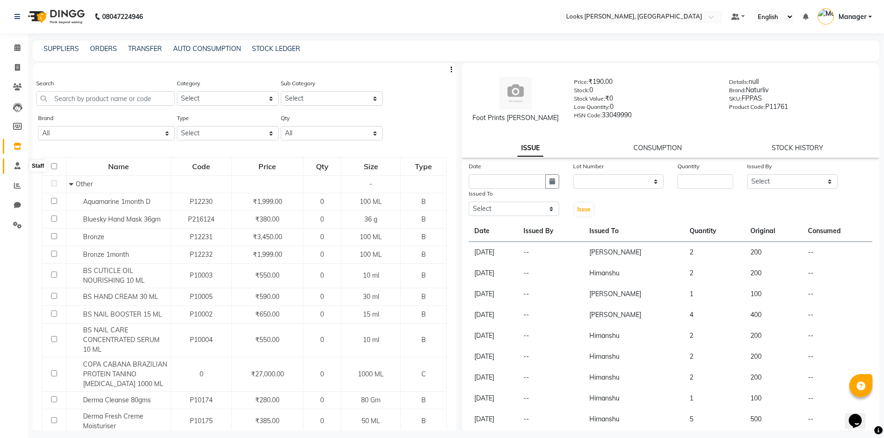
click at [13, 168] on span at bounding box center [17, 166] width 16 height 11
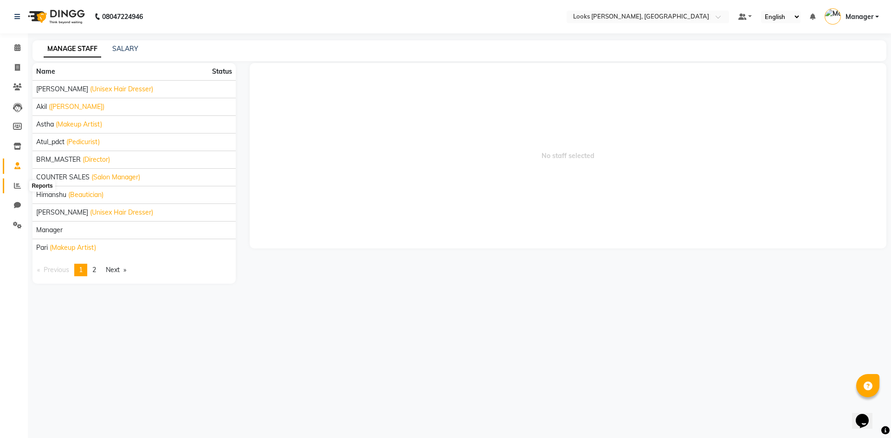
click at [18, 185] on icon at bounding box center [17, 185] width 7 height 7
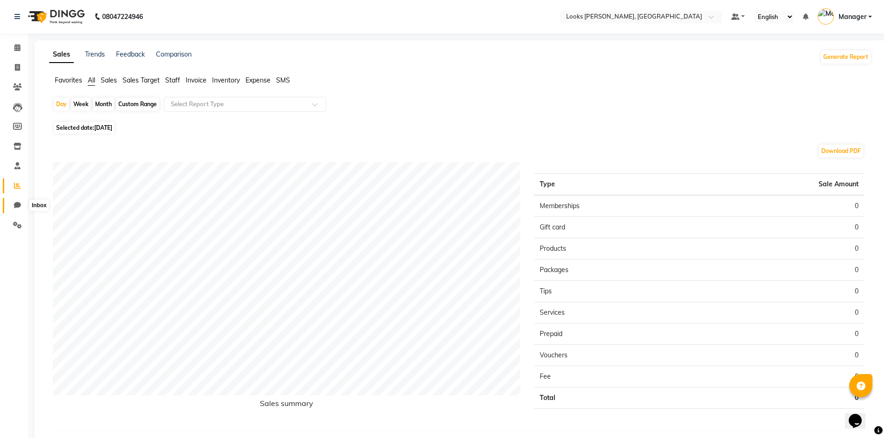
click at [15, 205] on icon at bounding box center [17, 205] width 7 height 7
select select "100"
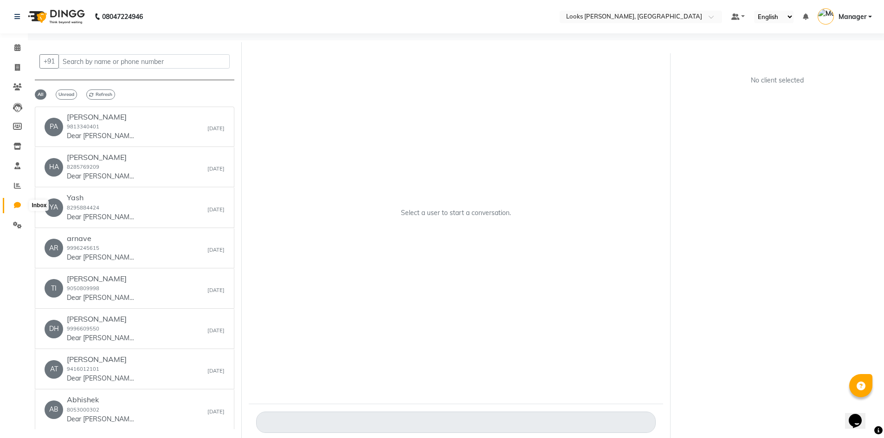
click at [16, 204] on icon at bounding box center [17, 205] width 7 height 7
click at [14, 225] on icon at bounding box center [17, 225] width 9 height 7
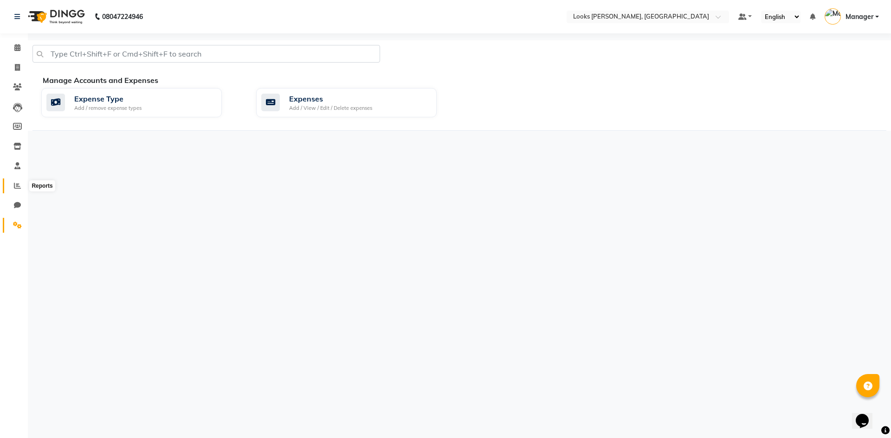
click at [19, 185] on icon at bounding box center [17, 185] width 7 height 7
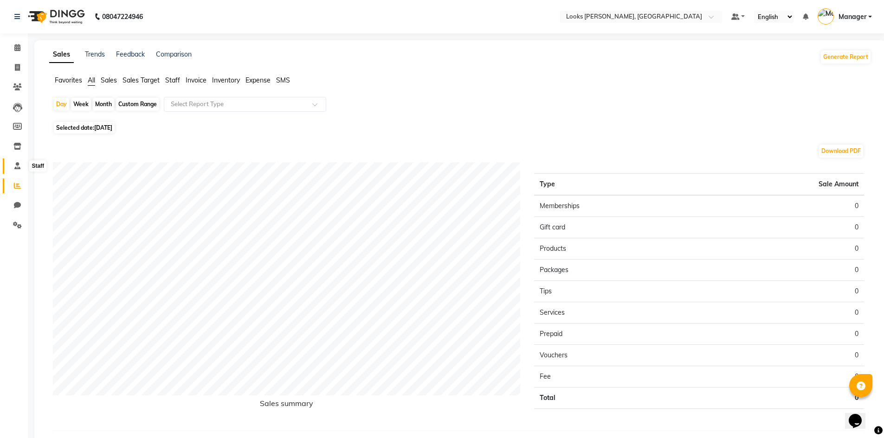
click at [17, 162] on icon at bounding box center [17, 165] width 6 height 7
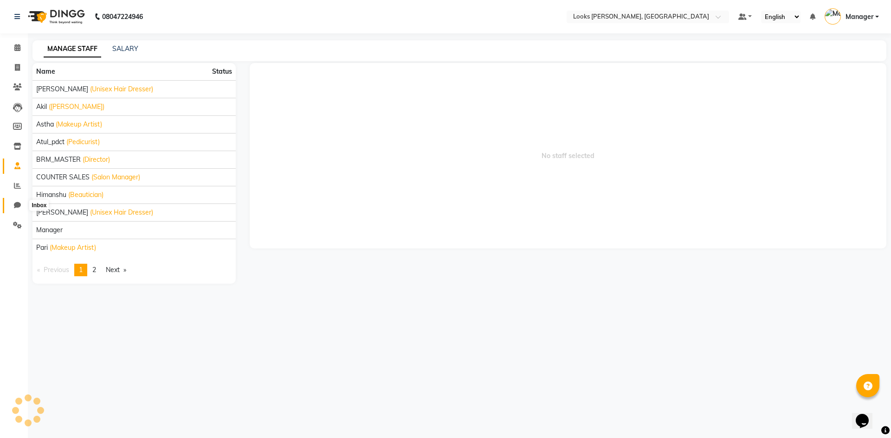
click at [17, 202] on icon at bounding box center [17, 205] width 7 height 7
select select "100"
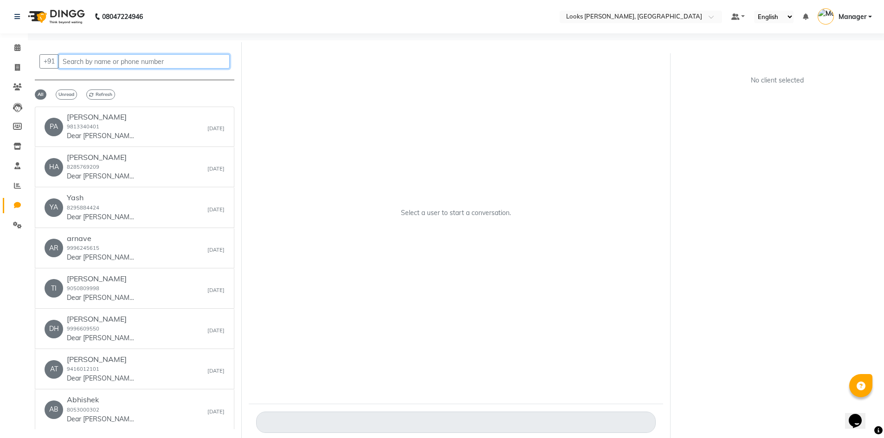
click at [83, 59] on input "text" at bounding box center [143, 61] width 171 height 14
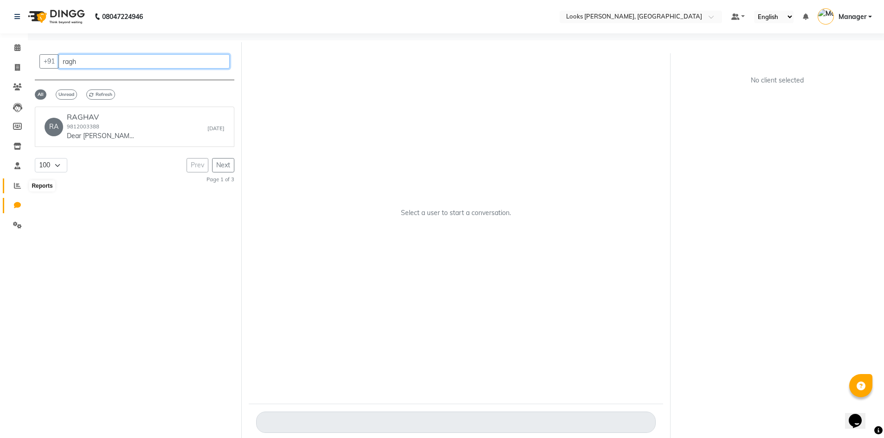
type input "ragh"
click at [18, 183] on icon at bounding box center [17, 185] width 7 height 7
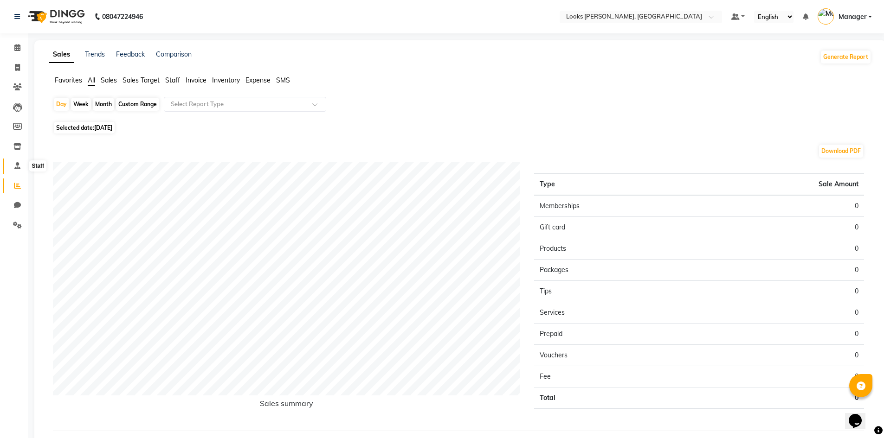
click at [15, 166] on icon at bounding box center [17, 165] width 6 height 7
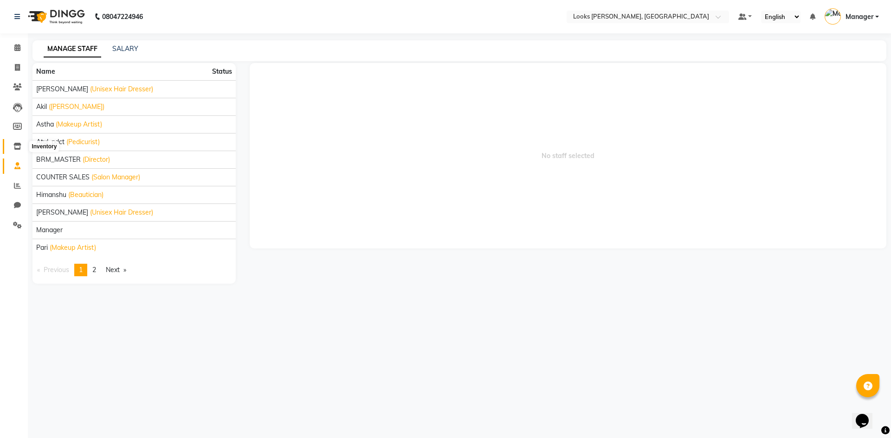
click at [19, 148] on icon at bounding box center [17, 146] width 8 height 7
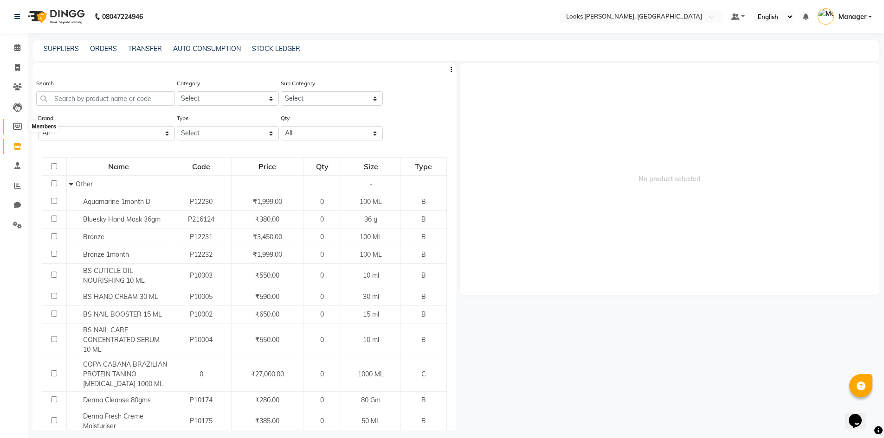
click at [22, 125] on span at bounding box center [17, 127] width 16 height 11
select select
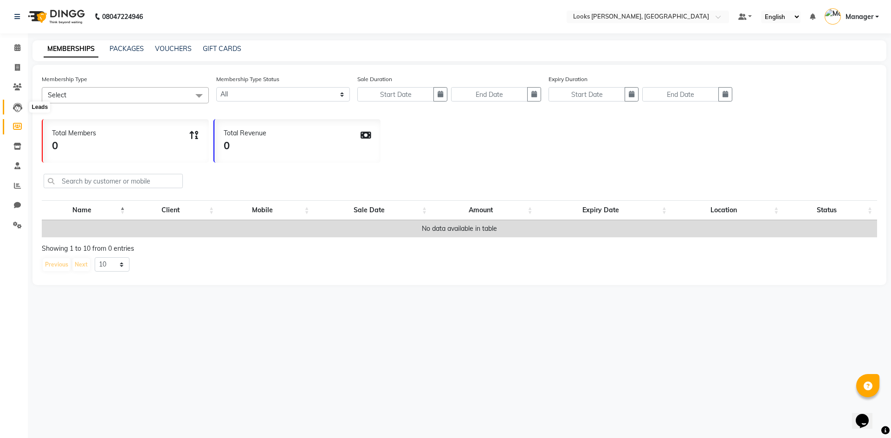
click at [16, 107] on icon at bounding box center [17, 107] width 9 height 9
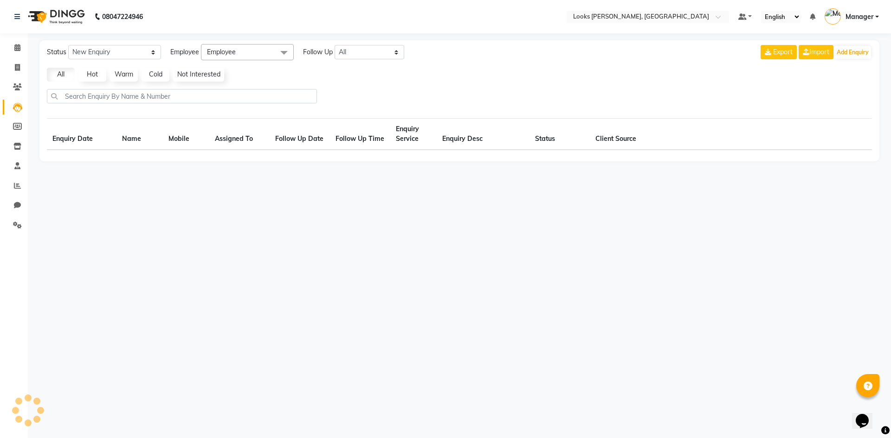
select select "10"
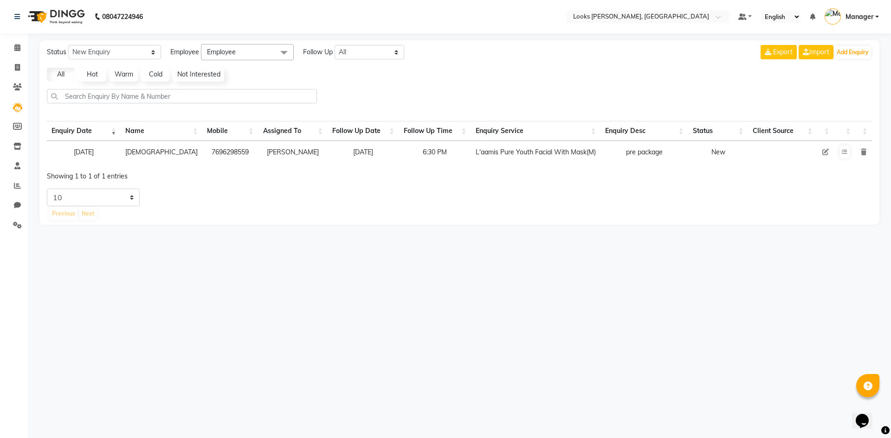
click at [864, 153] on icon at bounding box center [863, 152] width 6 height 6
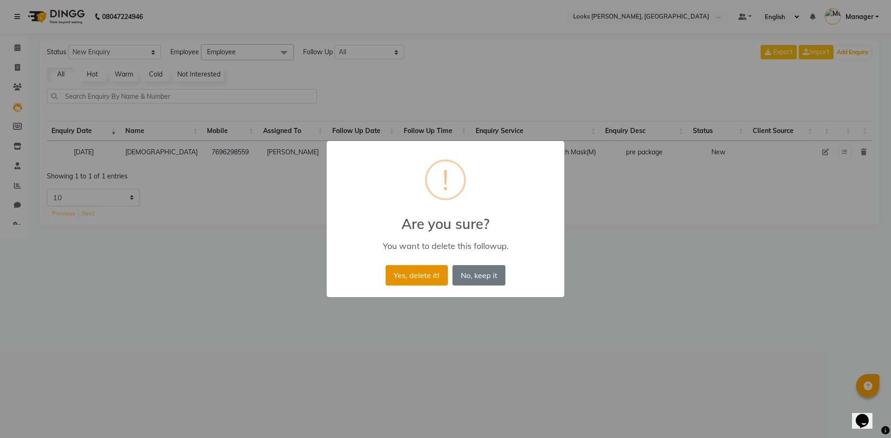
click at [425, 278] on button "Yes, delete it!" at bounding box center [416, 275] width 62 height 20
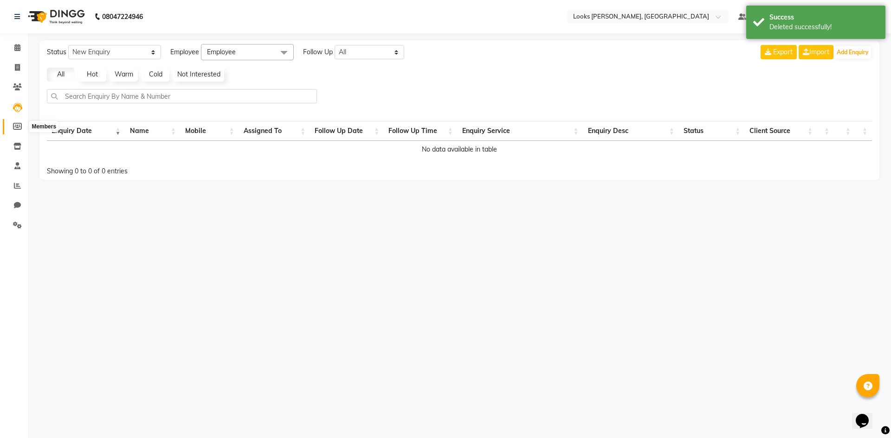
click at [19, 126] on icon at bounding box center [17, 126] width 9 height 7
select select
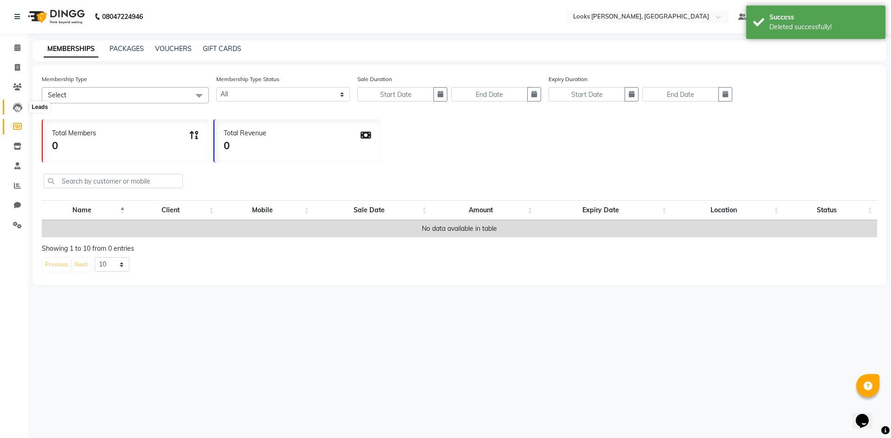
click at [20, 107] on icon at bounding box center [17, 107] width 9 height 9
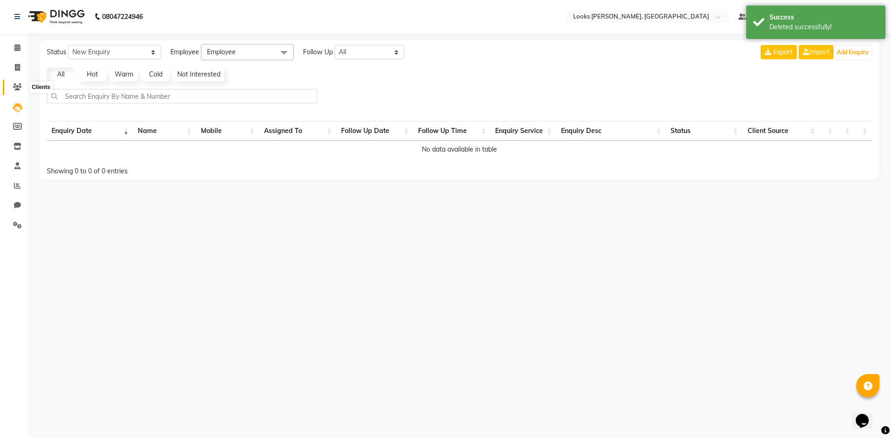
click at [17, 87] on icon at bounding box center [17, 86] width 9 height 7
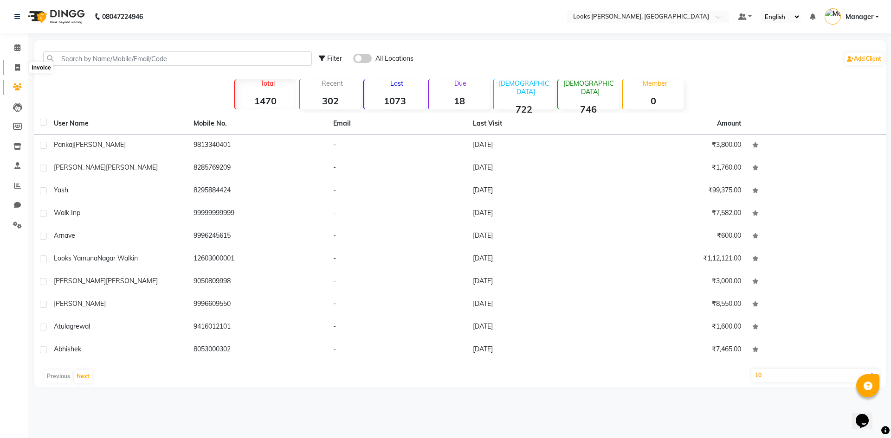
click at [19, 64] on icon at bounding box center [17, 67] width 5 height 7
select select "service"
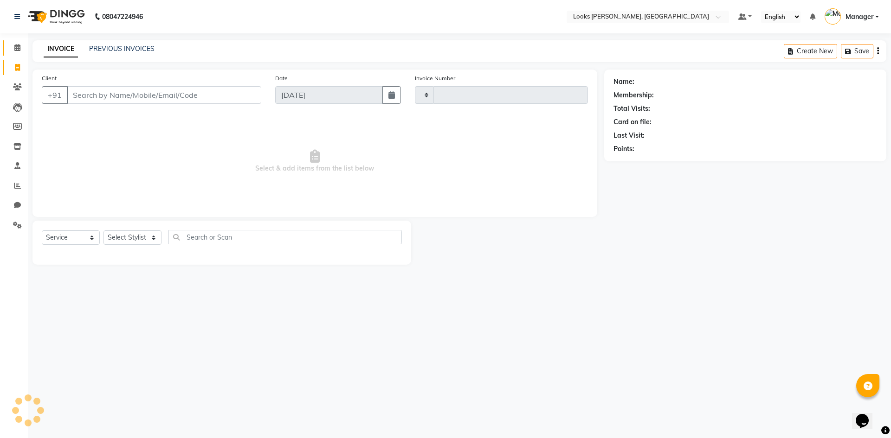
type input "1068"
select select "6017"
click at [19, 45] on icon at bounding box center [17, 47] width 6 height 7
